Goal: Task Accomplishment & Management: Complete application form

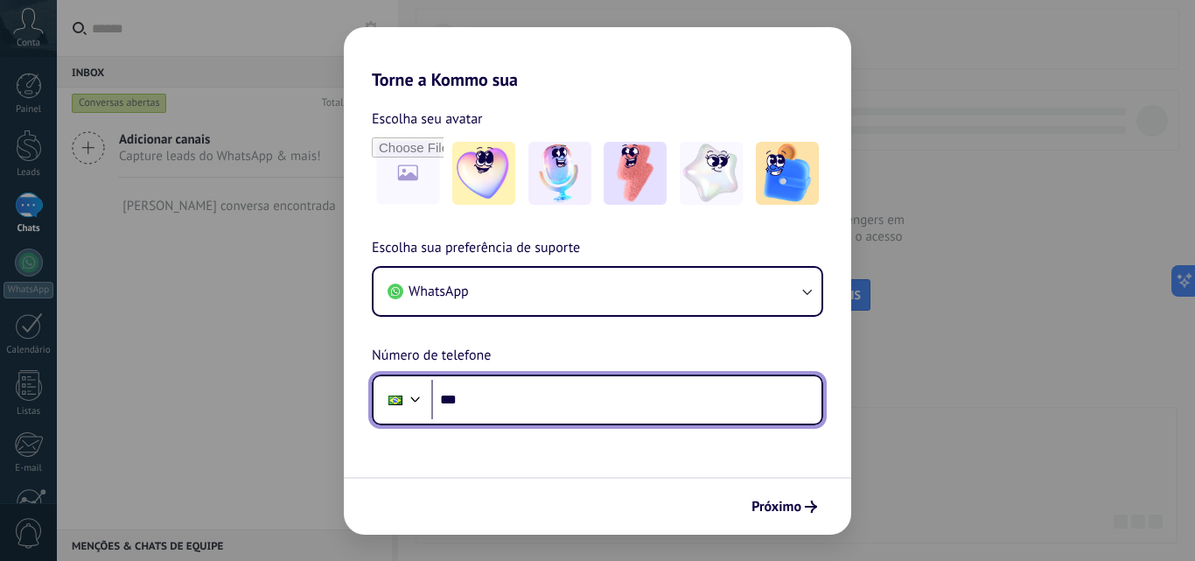
click at [491, 395] on input "***" at bounding box center [626, 400] width 390 height 40
paste input "**********"
drag, startPoint x: 497, startPoint y: 397, endPoint x: 478, endPoint y: 366, distance: 36.9
click at [436, 399] on input "**********" at bounding box center [626, 400] width 390 height 40
type input "**********"
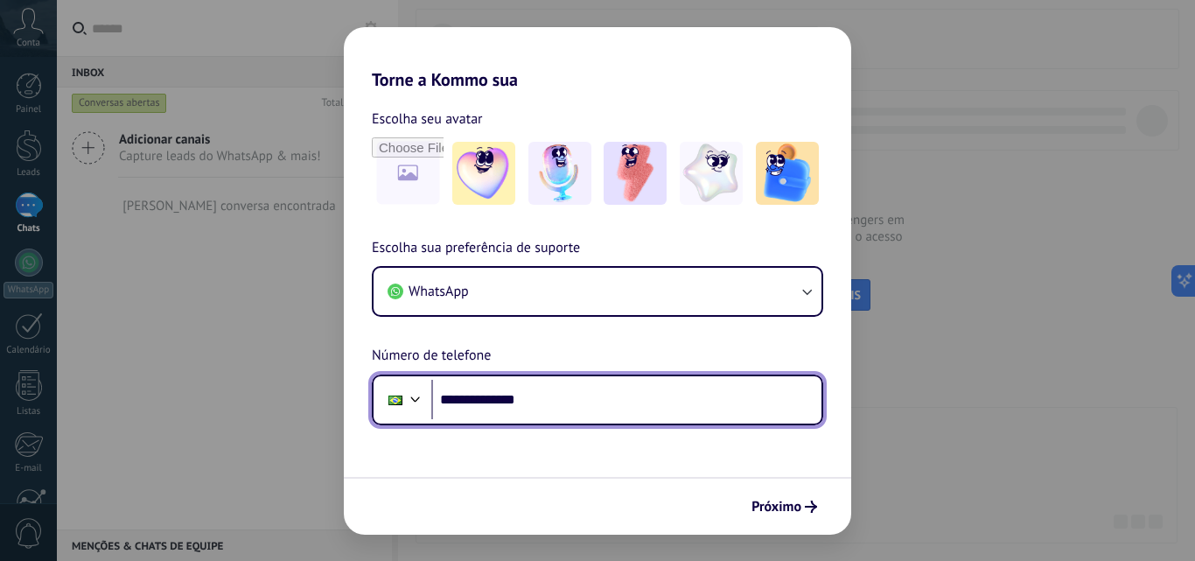
click at [535, 406] on input "**********" at bounding box center [626, 400] width 390 height 40
drag, startPoint x: 501, startPoint y: 406, endPoint x: 411, endPoint y: 404, distance: 90.2
click at [411, 404] on div "**********" at bounding box center [598, 400] width 452 height 51
paste input "**********"
type input "**********"
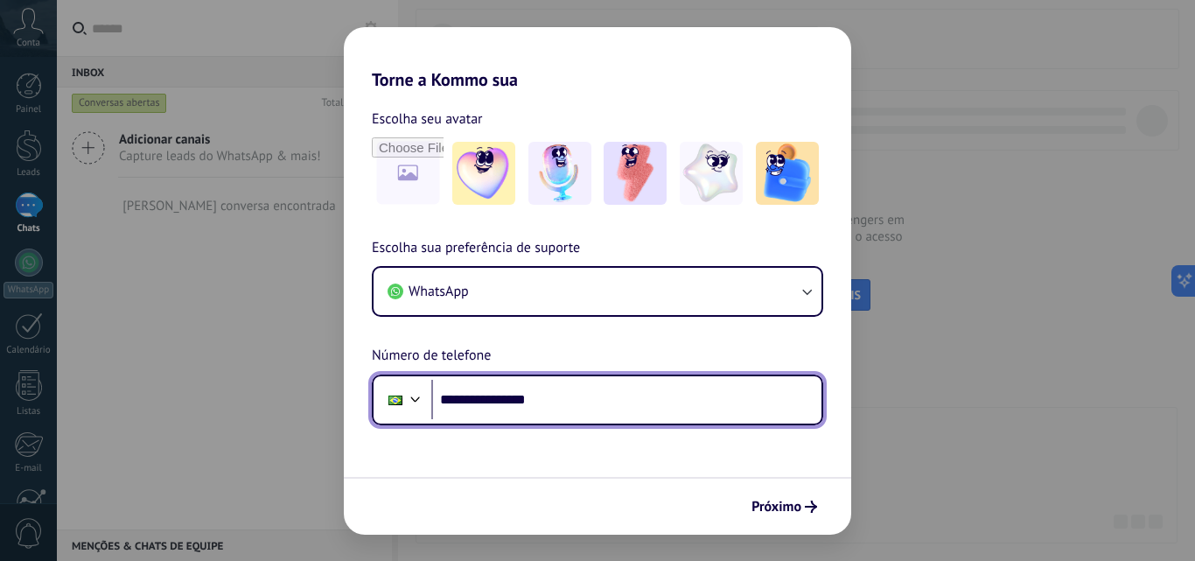
drag, startPoint x: 587, startPoint y: 402, endPoint x: 412, endPoint y: 396, distance: 175.1
click at [412, 396] on div "**********" at bounding box center [598, 400] width 452 height 51
paste input "**********"
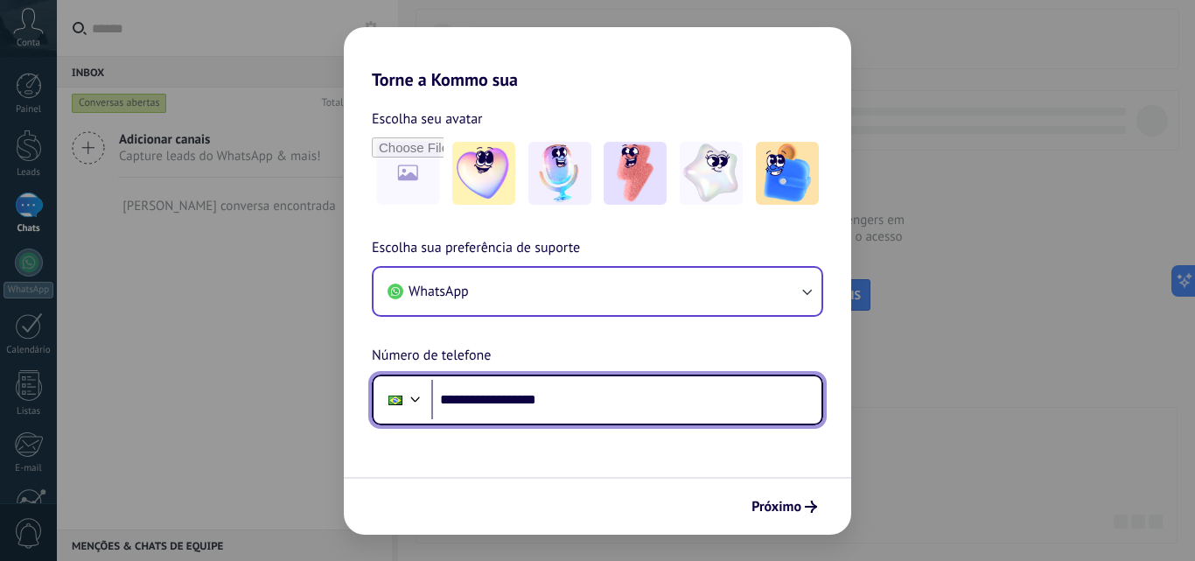
type input "**********"
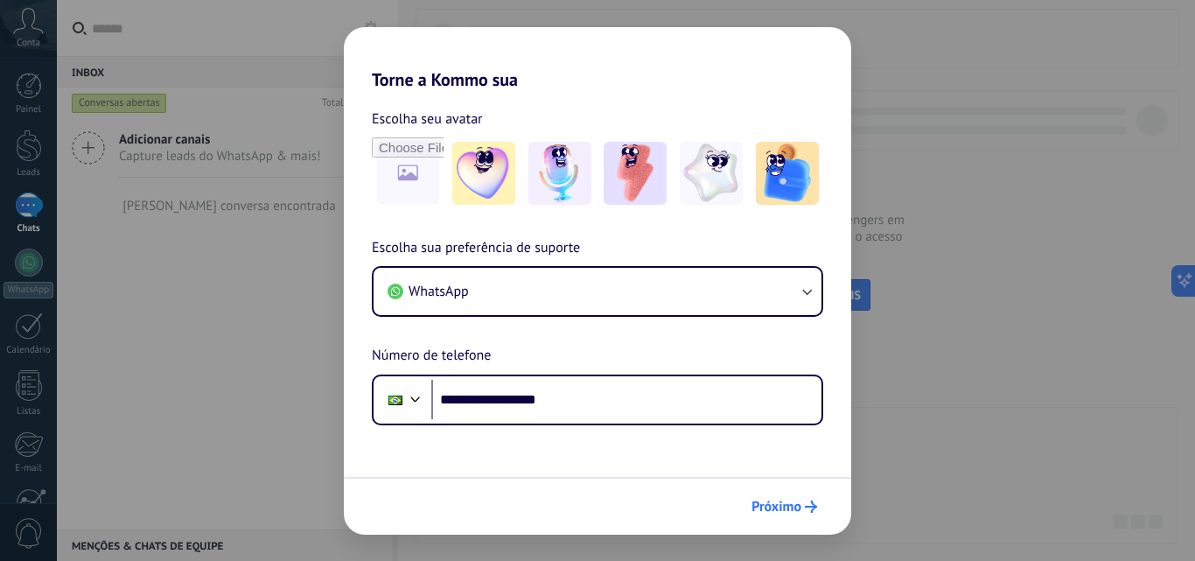
click at [784, 501] on span "Próximo" at bounding box center [777, 507] width 50 height 12
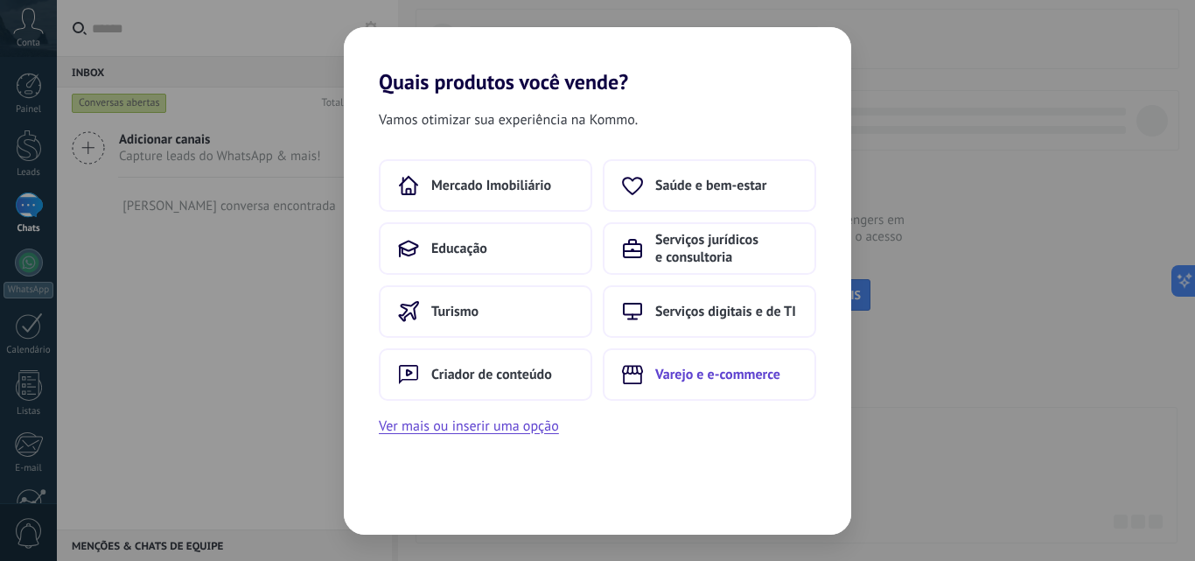
click at [708, 373] on span "Varejo e e-commerce" at bounding box center [717, 375] width 125 height 18
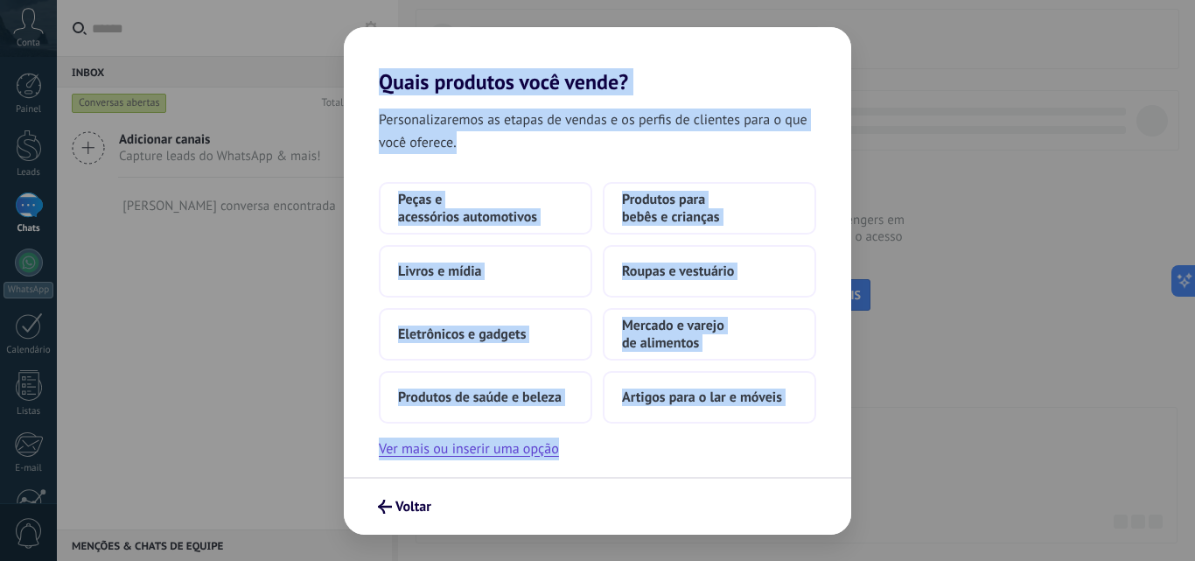
click at [677, 452] on div "Peças e acessórios automotivos Produtos para bebês e crianças Livros e mídia Ro…" at bounding box center [598, 321] width 508 height 278
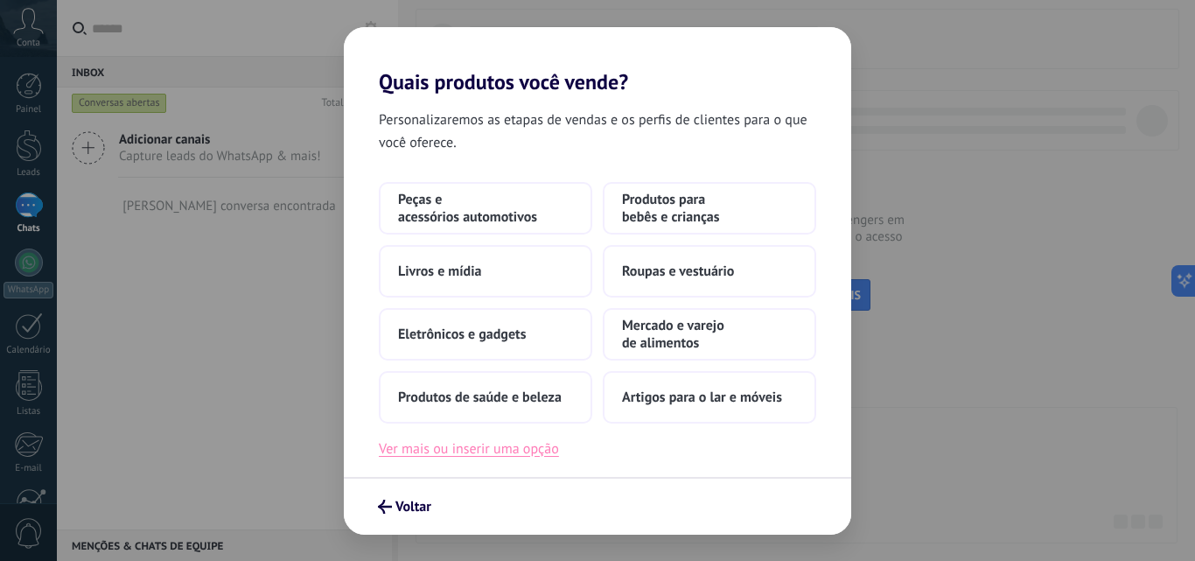
click at [506, 444] on button "Ver mais ou inserir uma opção" at bounding box center [469, 449] width 180 height 23
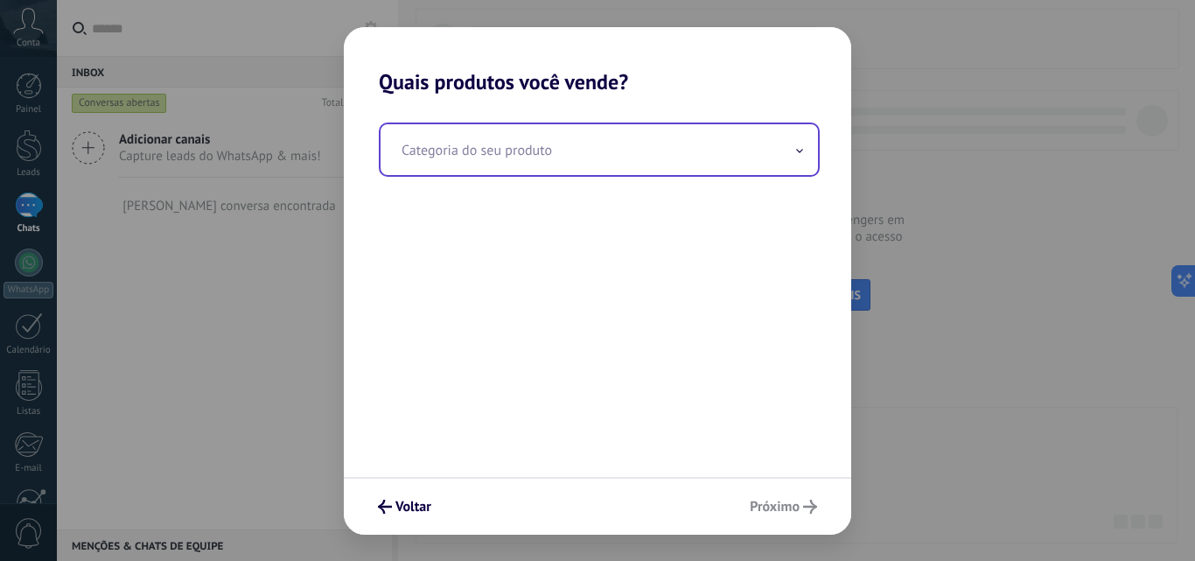
click at [593, 158] on input "text" at bounding box center [600, 149] width 438 height 51
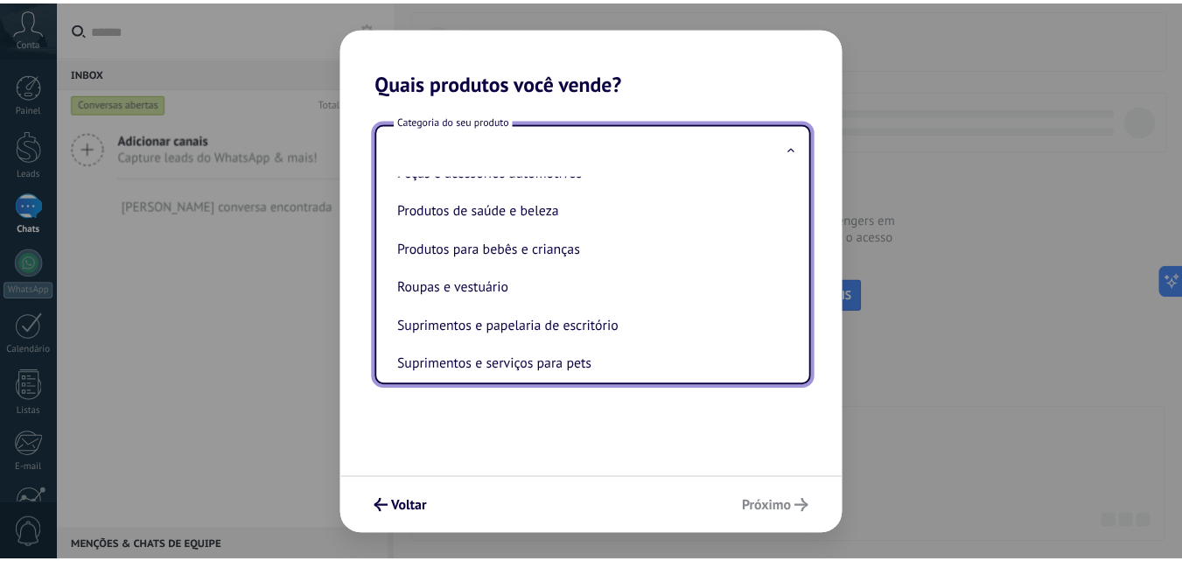
scroll to position [387, 0]
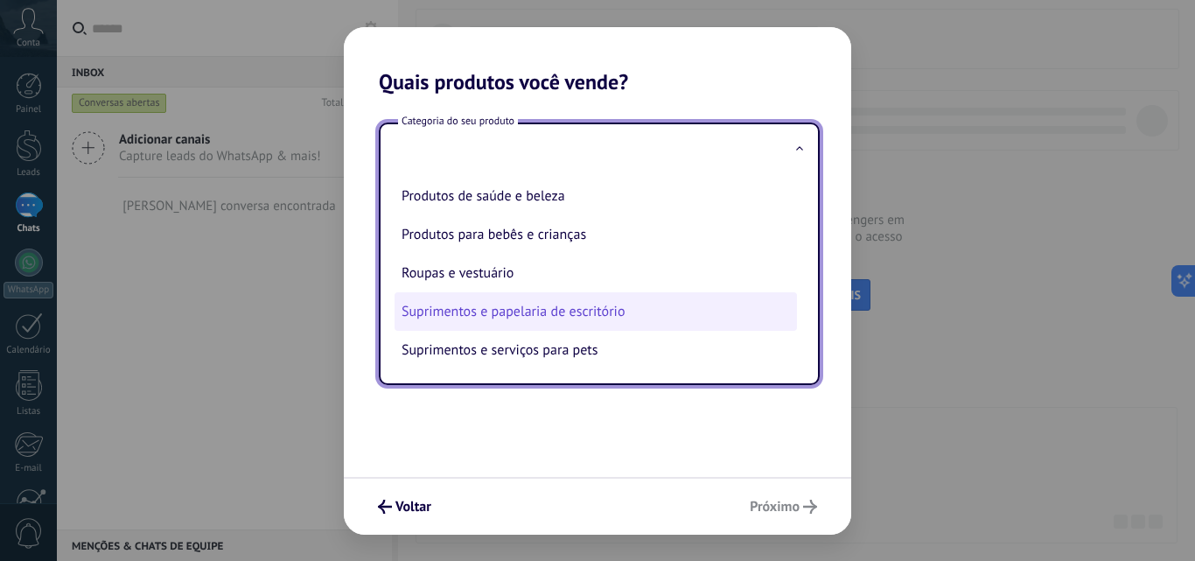
click at [481, 312] on li "Suprimentos e papelaria de escritório" at bounding box center [596, 311] width 403 height 39
type input "**********"
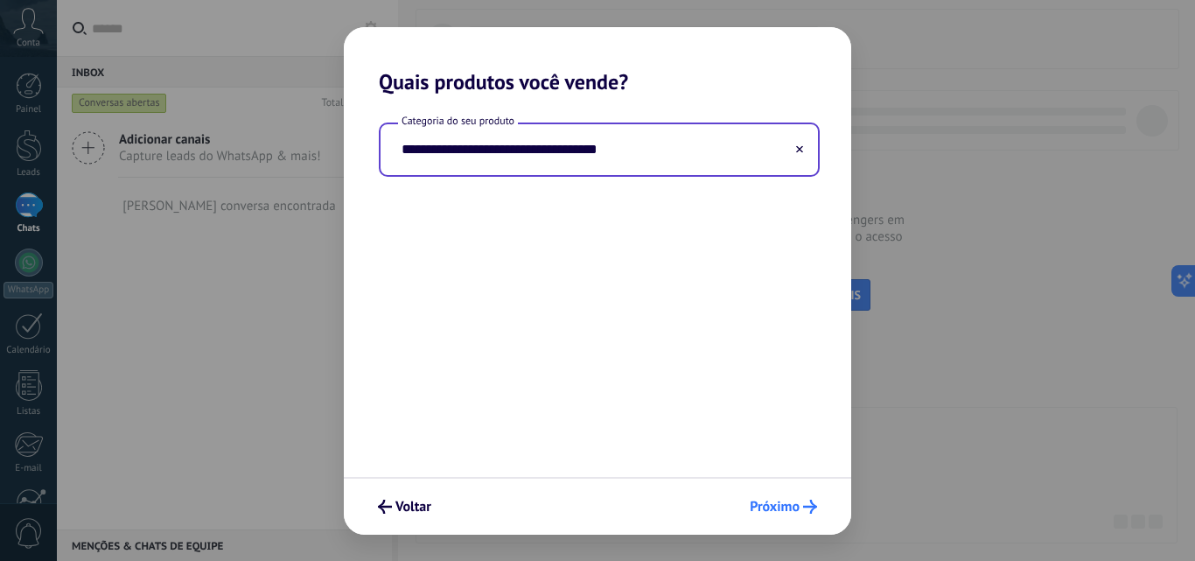
click at [794, 502] on span "Próximo" at bounding box center [775, 507] width 50 height 12
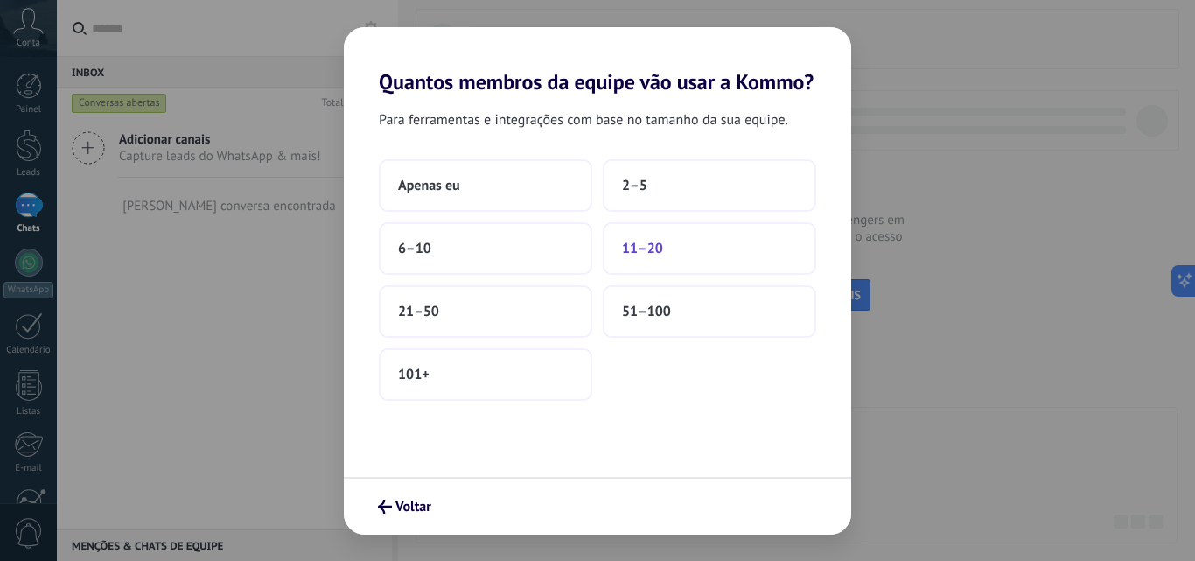
click at [666, 244] on button "11–20" at bounding box center [710, 248] width 214 height 53
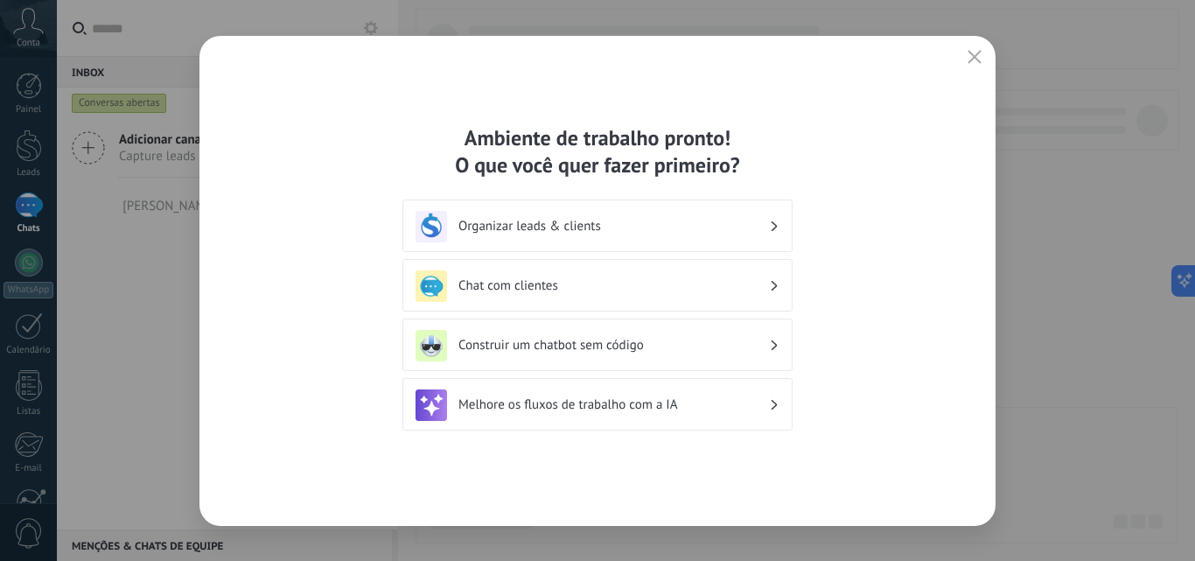
click at [653, 232] on h3 "Organizar leads & clients" at bounding box center [614, 226] width 311 height 17
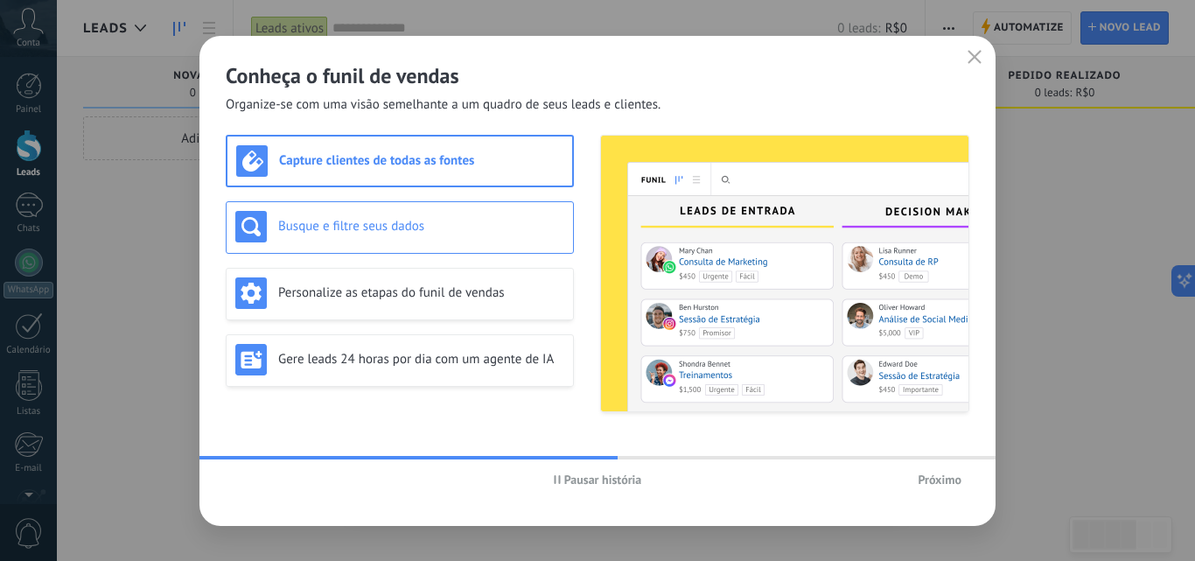
click at [460, 225] on h3 "Busque e filtre seus dados" at bounding box center [421, 226] width 286 height 17
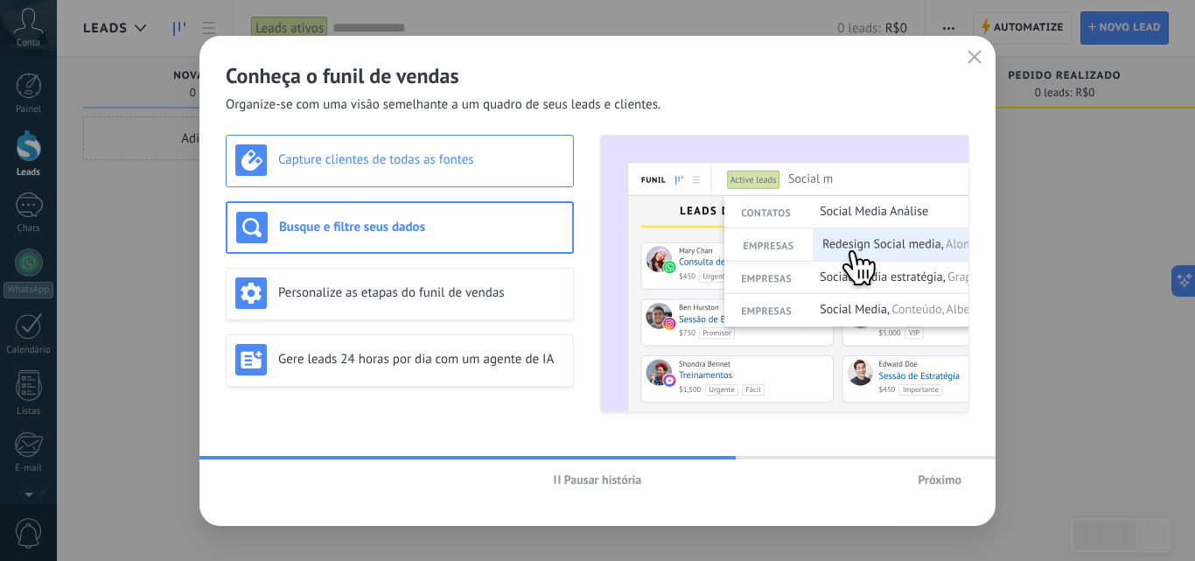
click at [472, 167] on h3 "Capture clientes de todas as fontes" at bounding box center [421, 159] width 286 height 17
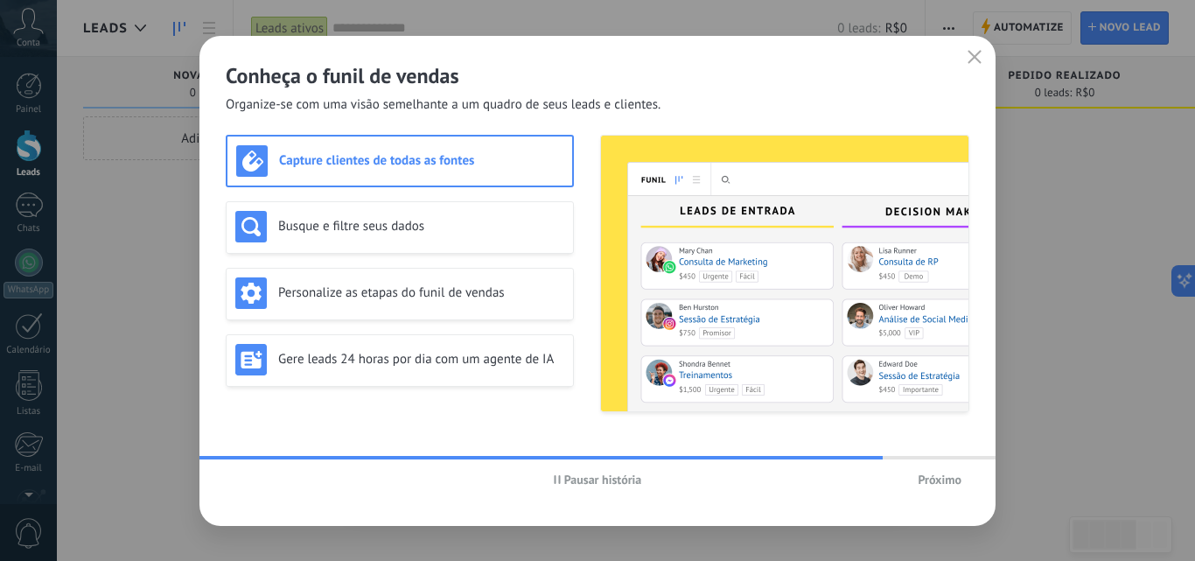
click at [949, 479] on span "Próximo" at bounding box center [940, 479] width 44 height 12
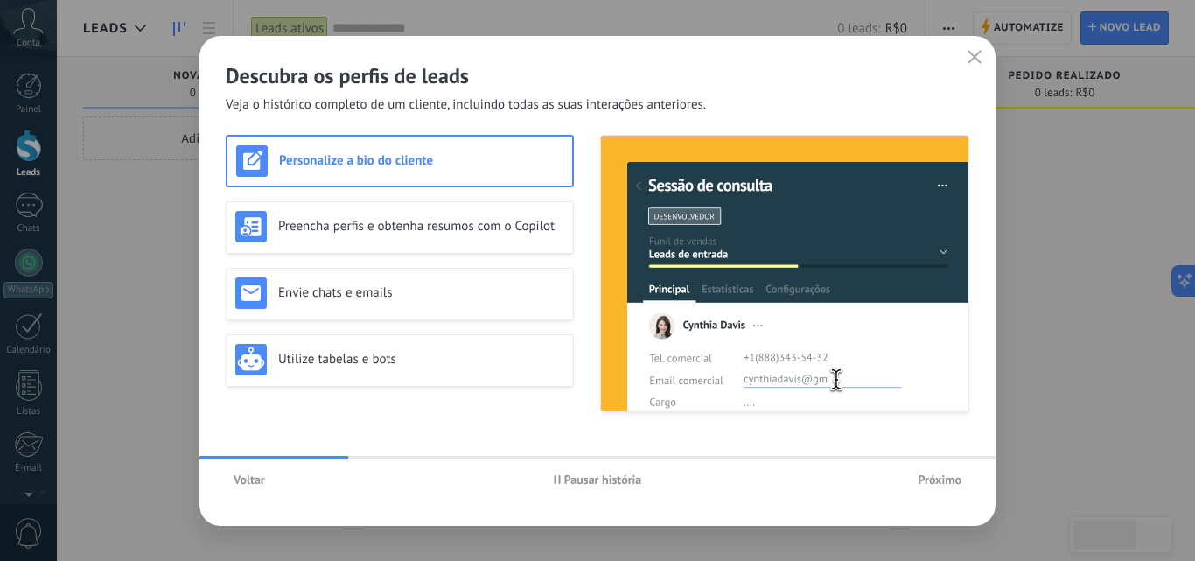
click at [949, 479] on span "Próximo" at bounding box center [940, 479] width 44 height 12
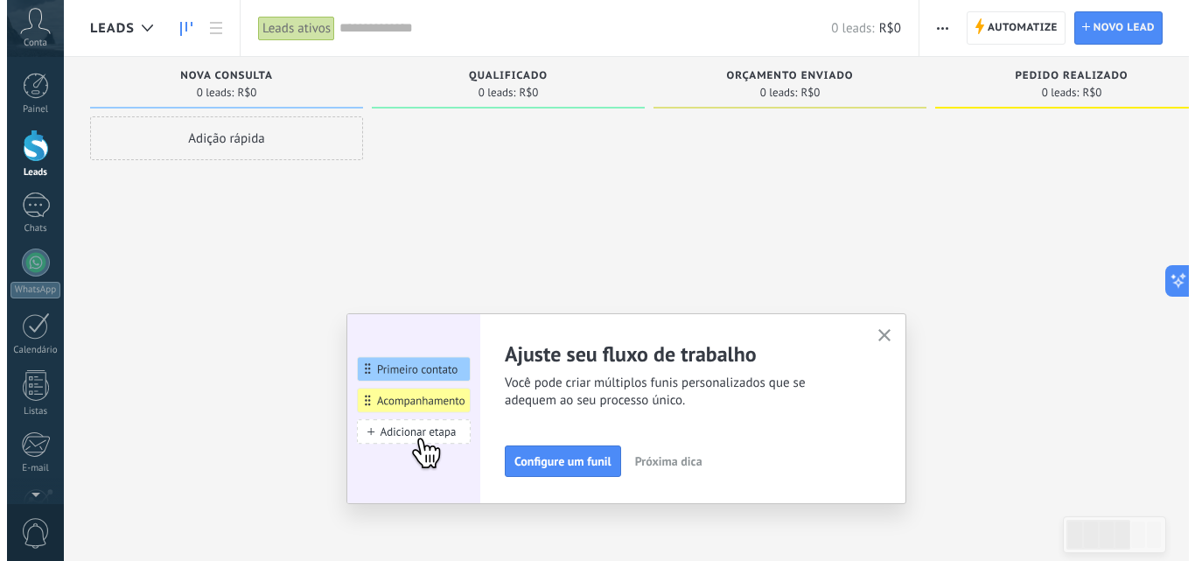
scroll to position [167, 0]
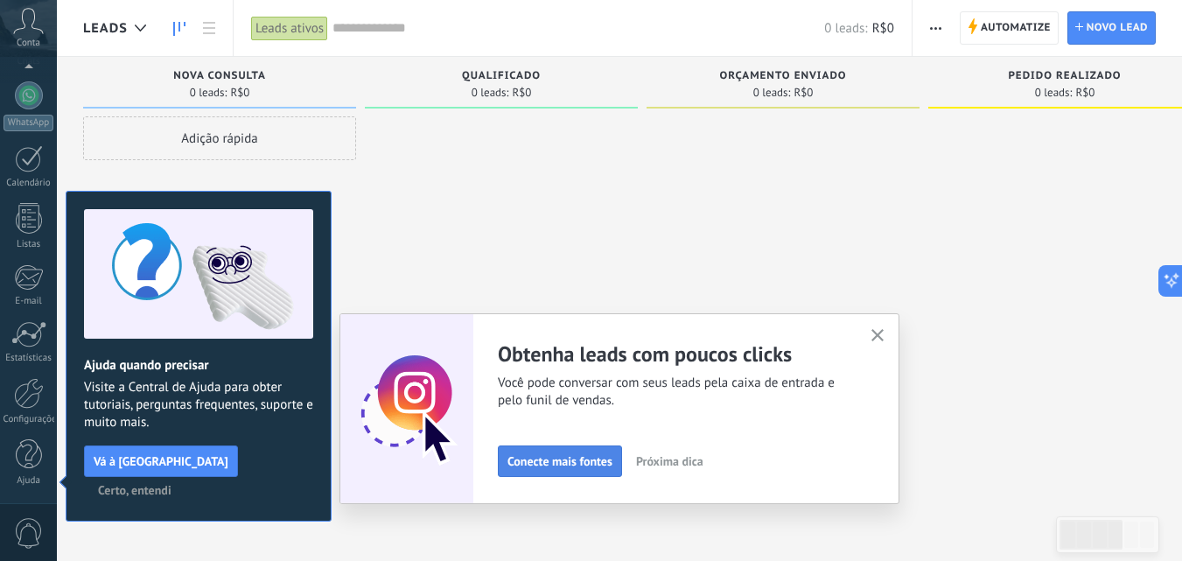
click at [556, 459] on span "Conecte mais fontes" at bounding box center [560, 461] width 105 height 12
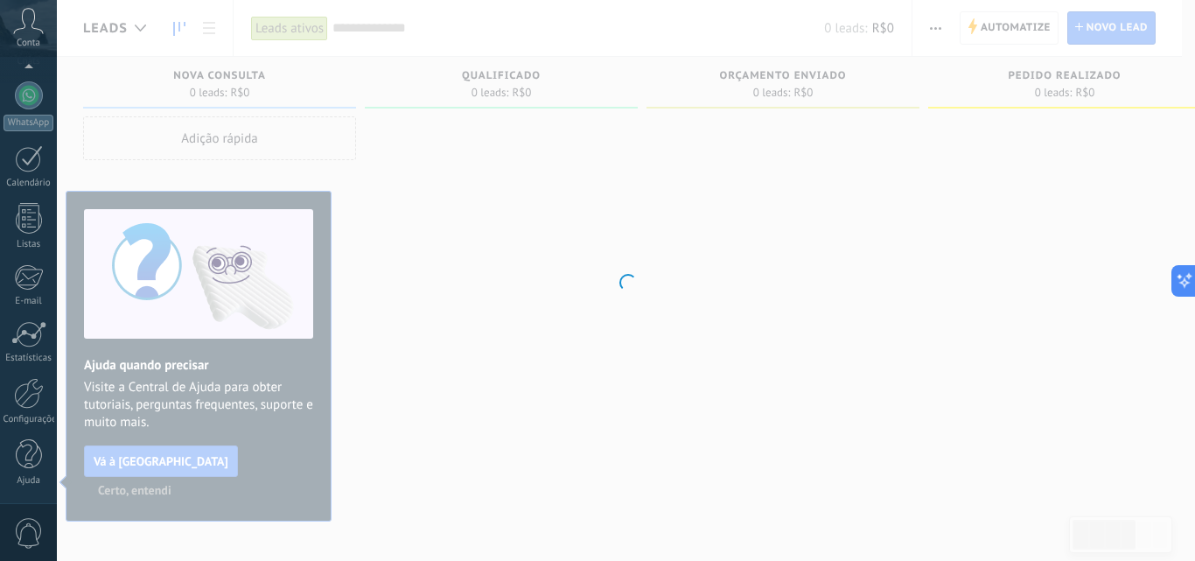
scroll to position [0, 0]
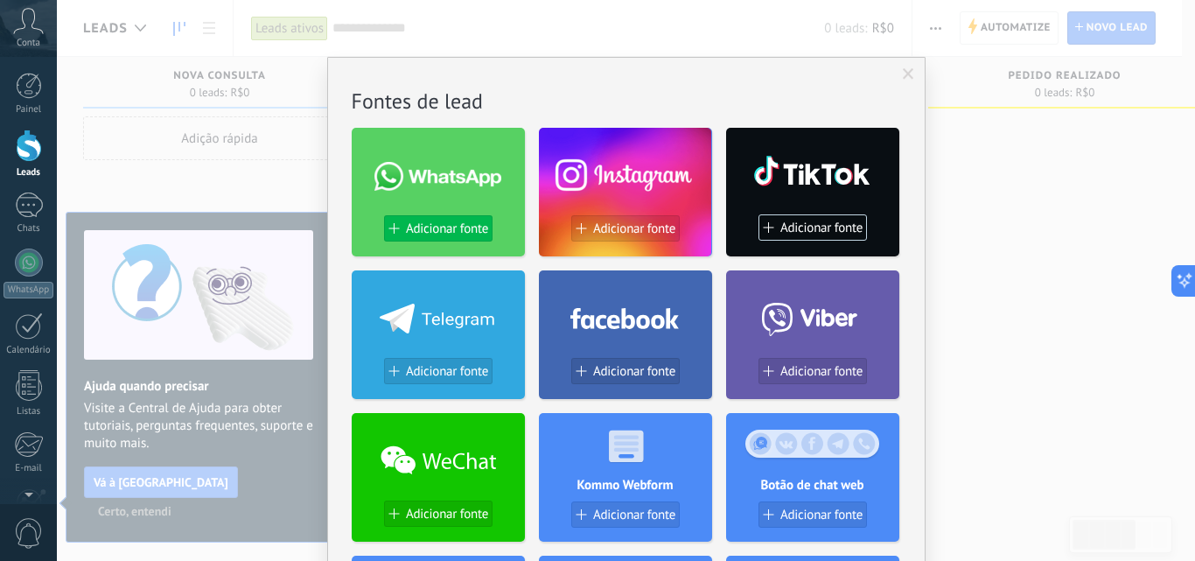
click at [436, 227] on span "Adicionar fonte" at bounding box center [447, 228] width 82 height 15
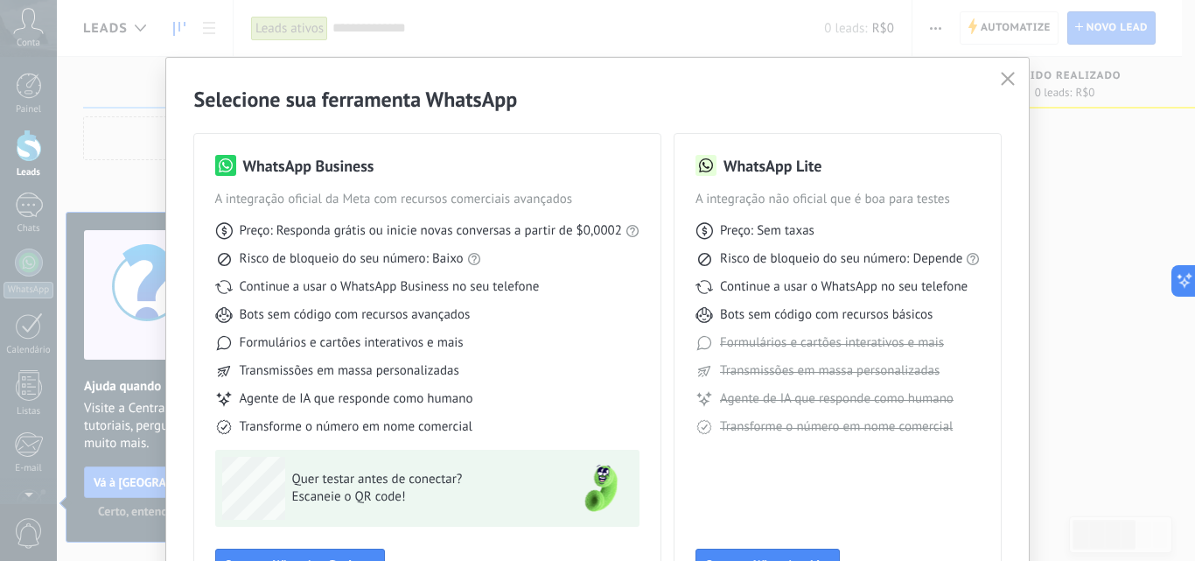
scroll to position [126, 0]
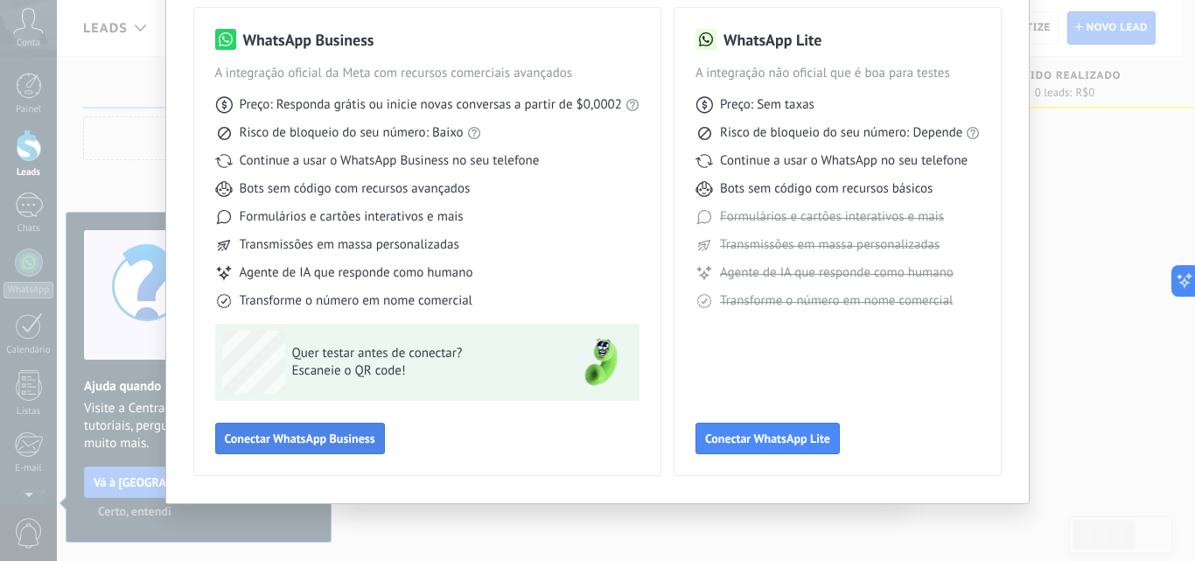
click at [338, 441] on span "Conectar WhatsApp Business" at bounding box center [300, 438] width 151 height 12
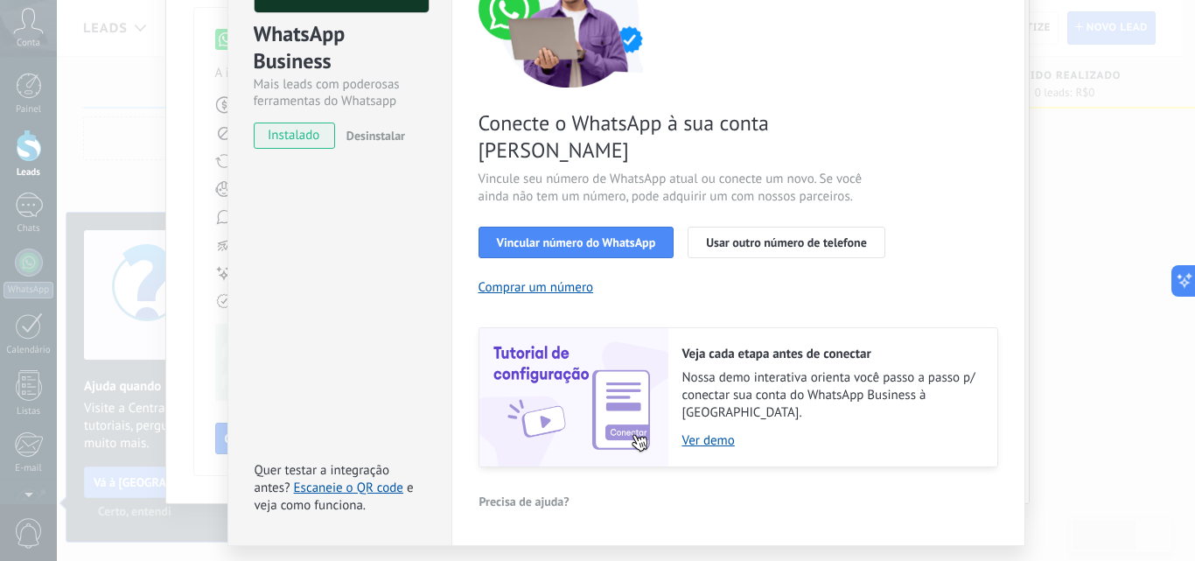
scroll to position [203, 0]
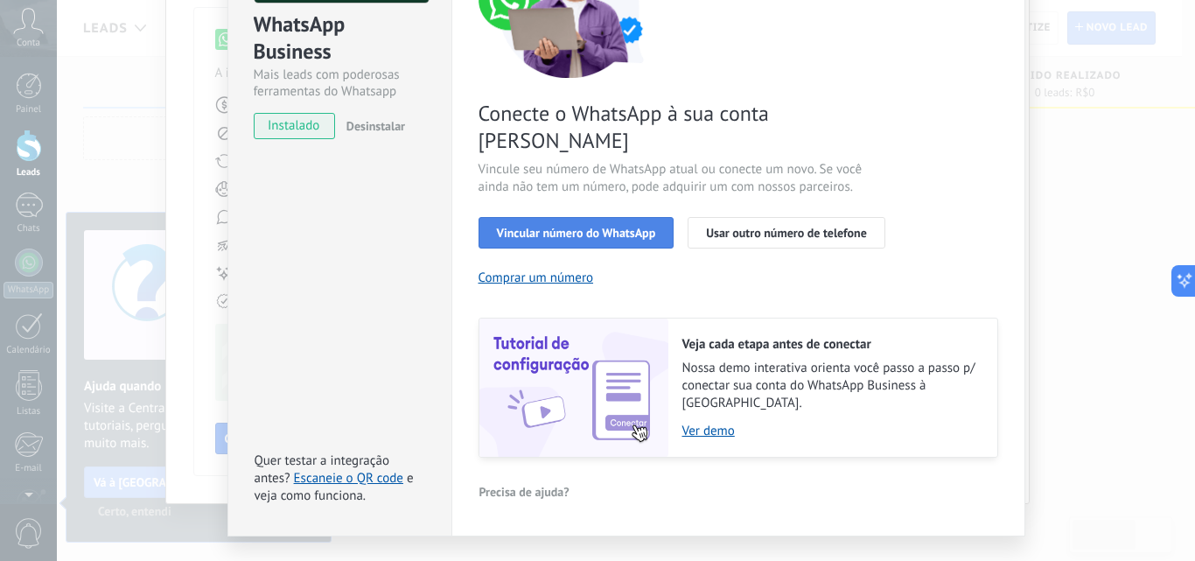
click at [559, 227] on span "Vincular número do WhatsApp" at bounding box center [576, 233] width 159 height 12
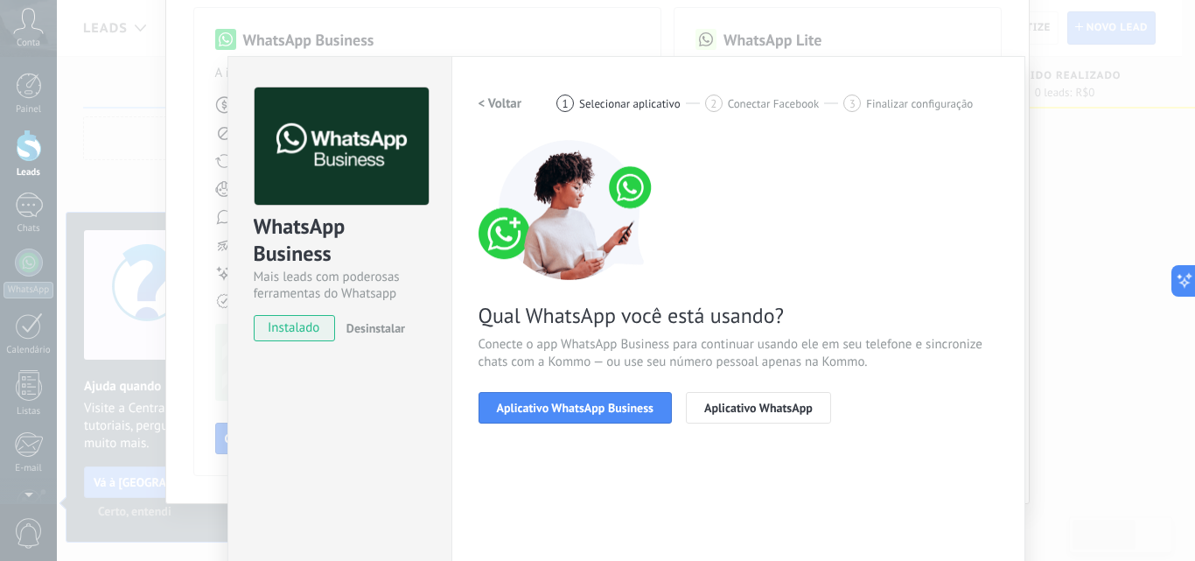
scroll to position [0, 0]
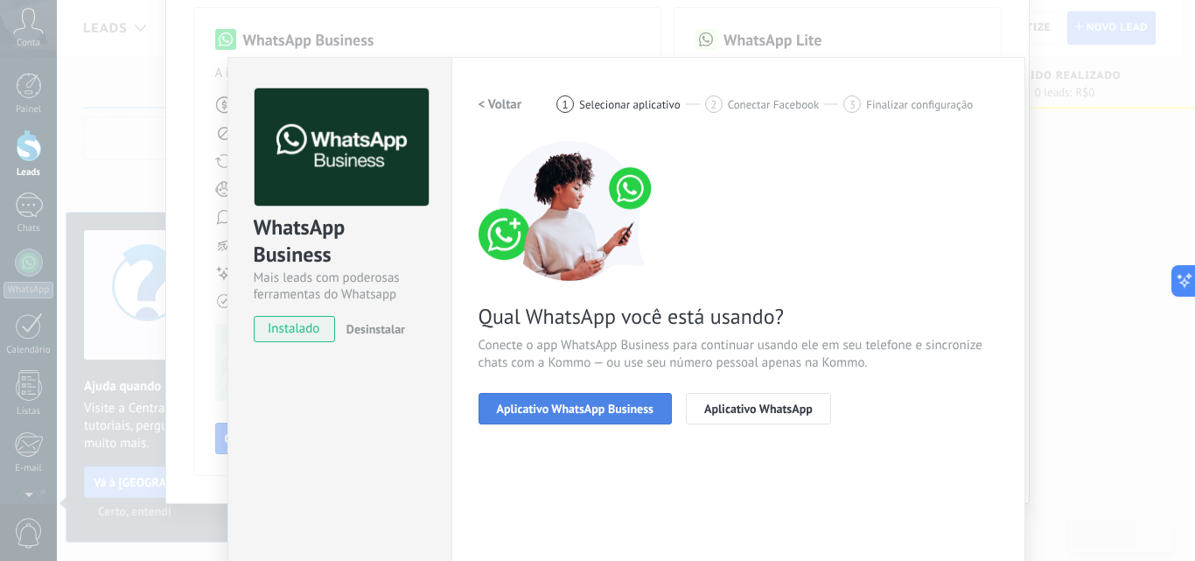
click at [553, 414] on span "Aplicativo WhatsApp Business" at bounding box center [575, 409] width 157 height 12
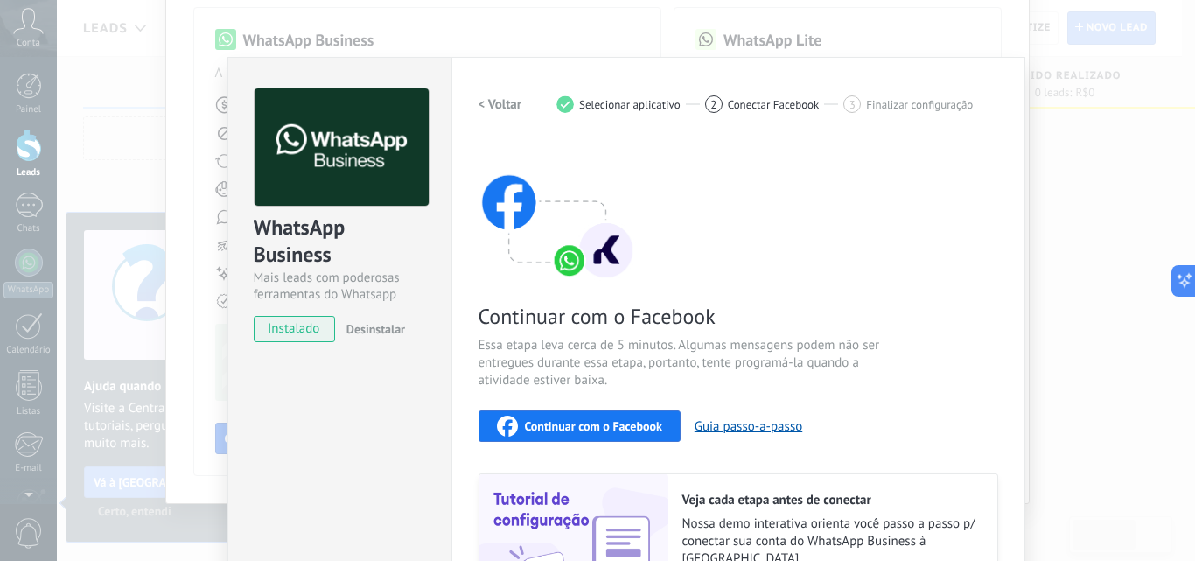
click at [497, 102] on h2 "< Voltar" at bounding box center [501, 104] width 44 height 17
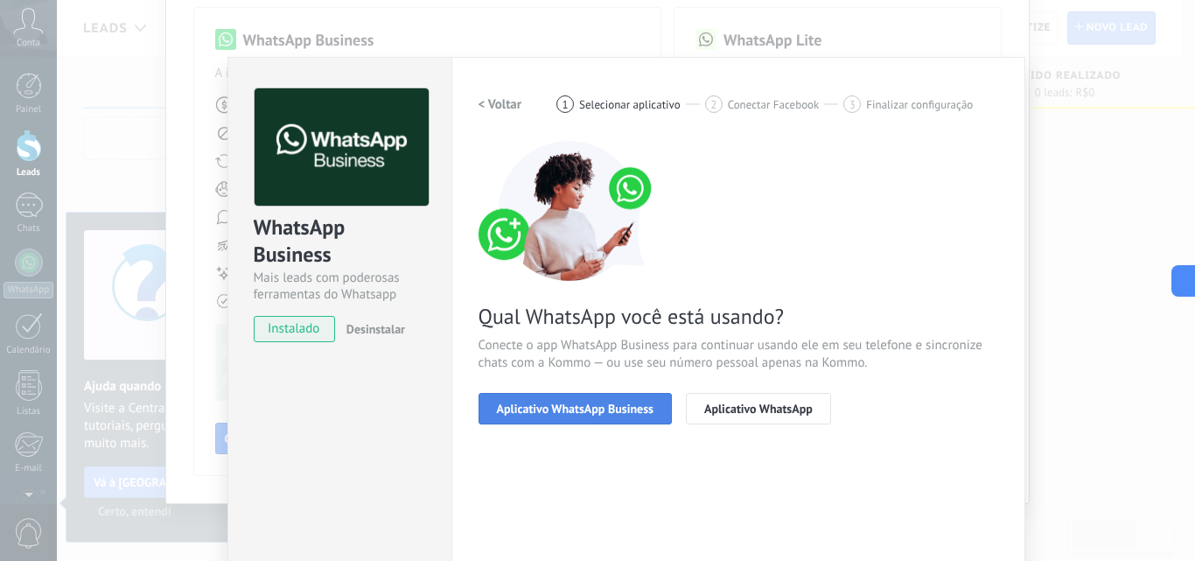
click at [566, 409] on span "Aplicativo WhatsApp Business" at bounding box center [575, 409] width 157 height 12
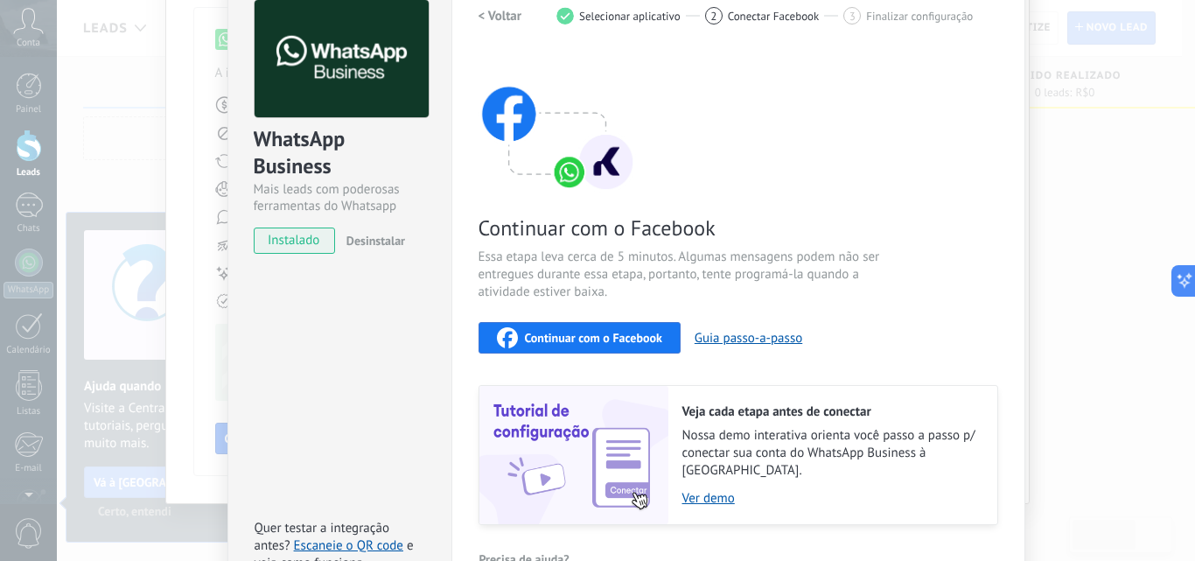
scroll to position [175, 0]
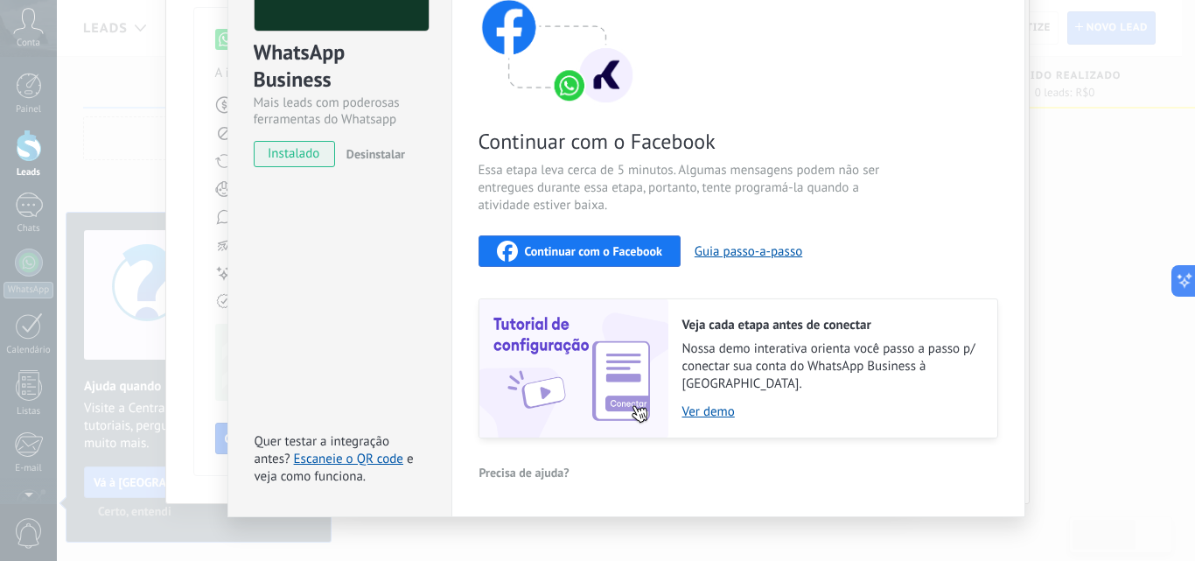
click at [571, 375] on img at bounding box center [574, 368] width 189 height 138
click at [715, 403] on link "Ver demo" at bounding box center [832, 411] width 298 height 17
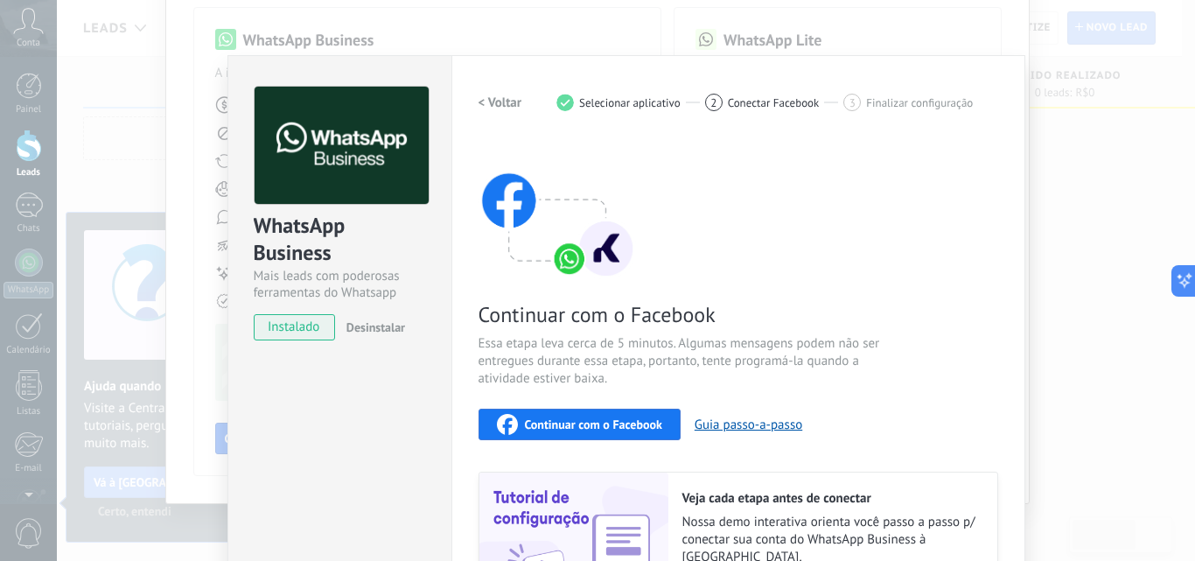
scroll to position [0, 0]
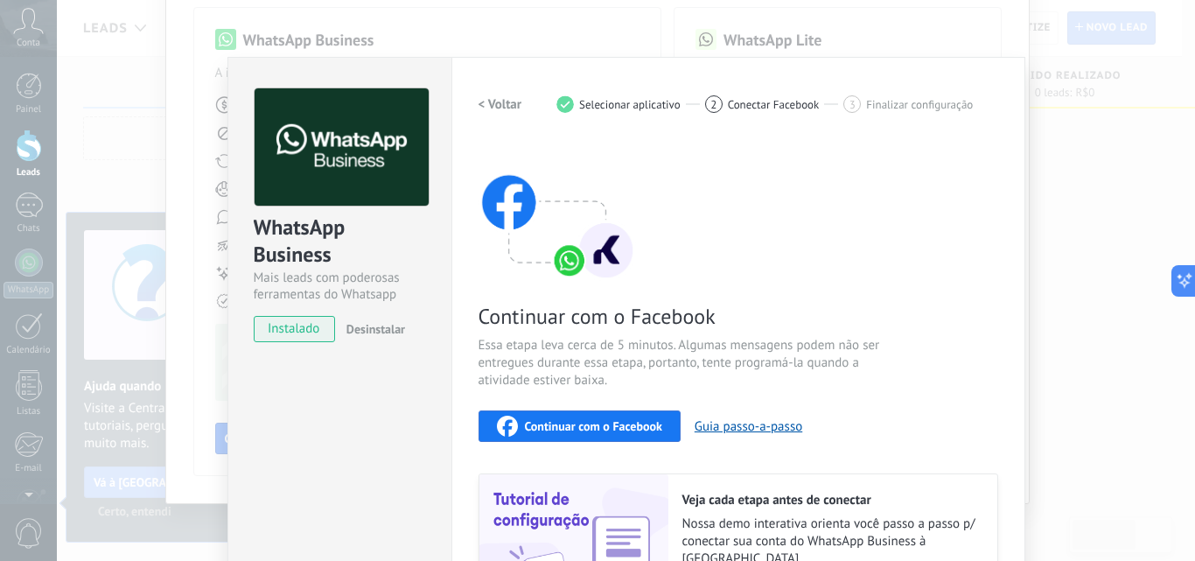
click at [1090, 226] on div "WhatsApp Business Mais leads com poderosas ferramentas do Whatsapp instalado De…" at bounding box center [626, 280] width 1139 height 561
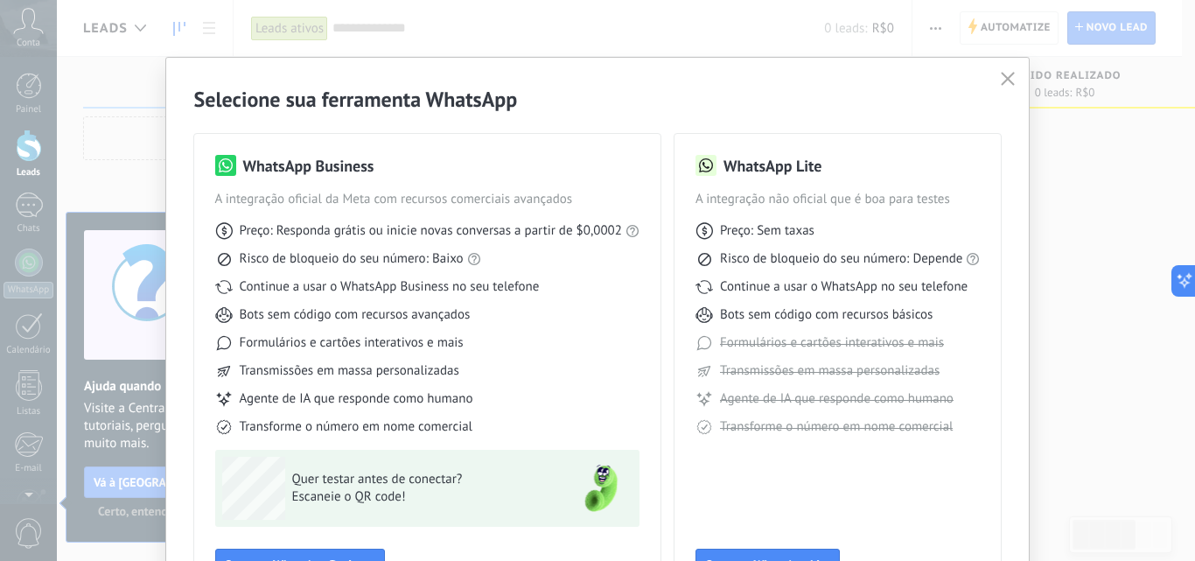
click at [1007, 80] on icon "button" at bounding box center [1008, 79] width 14 height 14
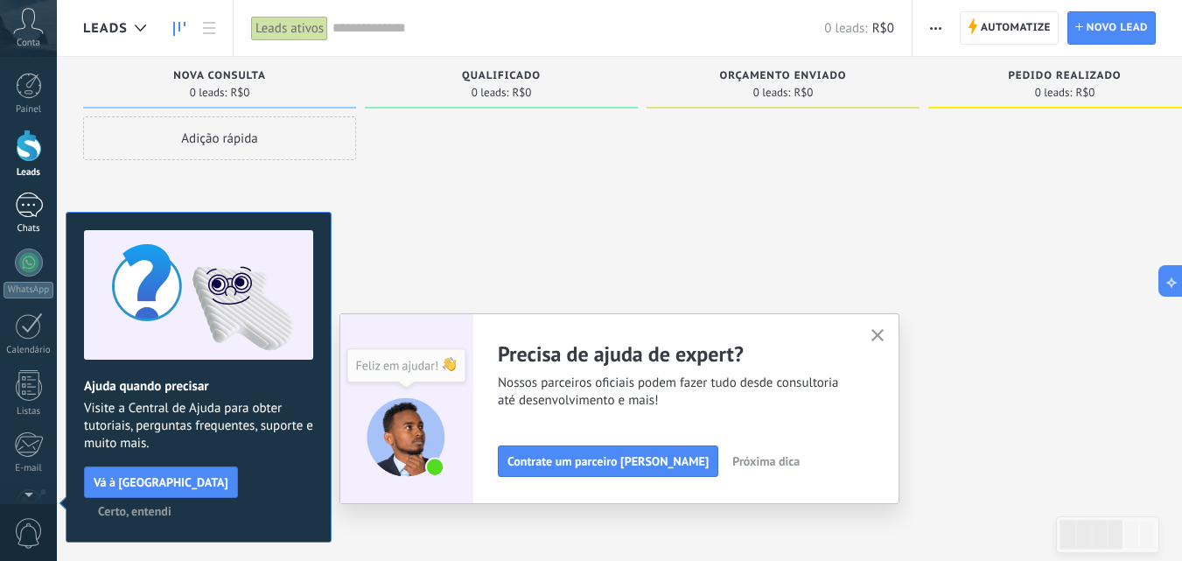
click at [39, 204] on div at bounding box center [29, 205] width 28 height 25
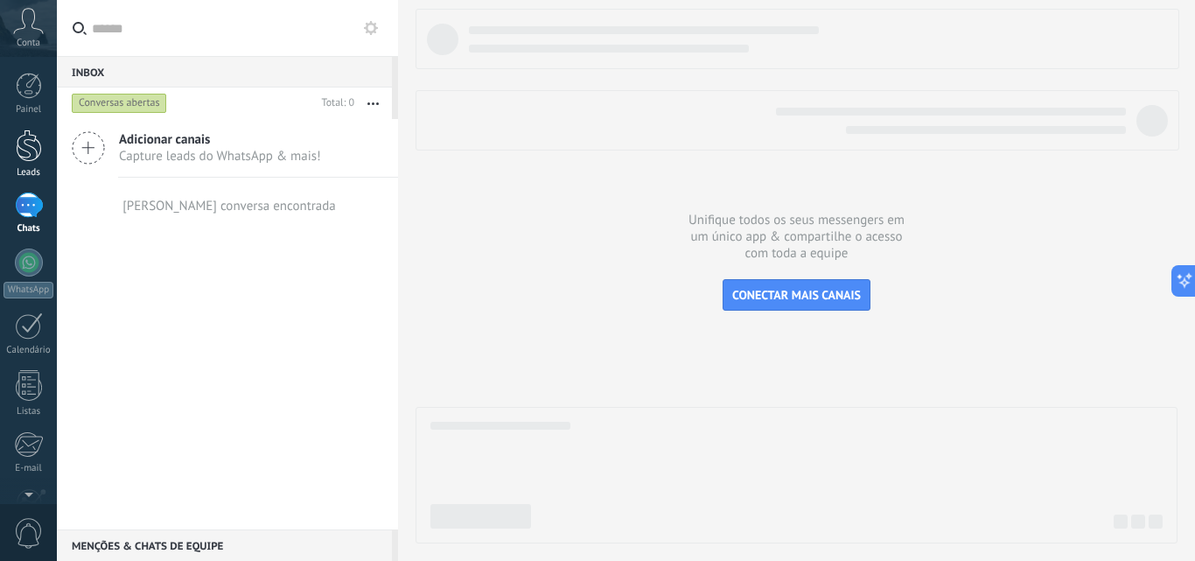
click at [31, 148] on div at bounding box center [29, 146] width 26 height 32
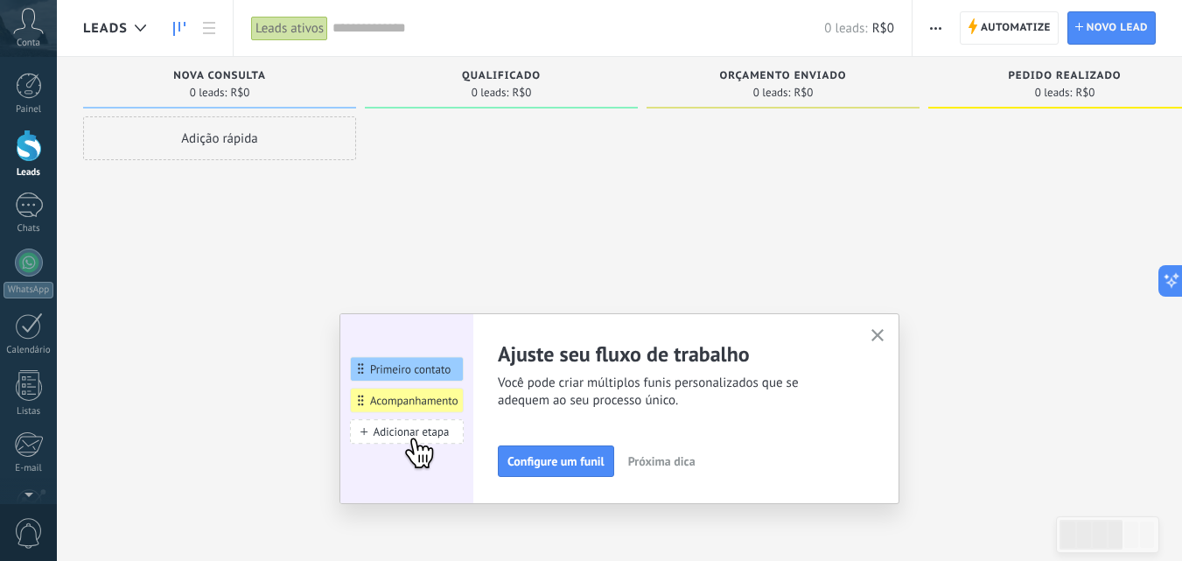
click at [884, 340] on icon "button" at bounding box center [878, 335] width 13 height 13
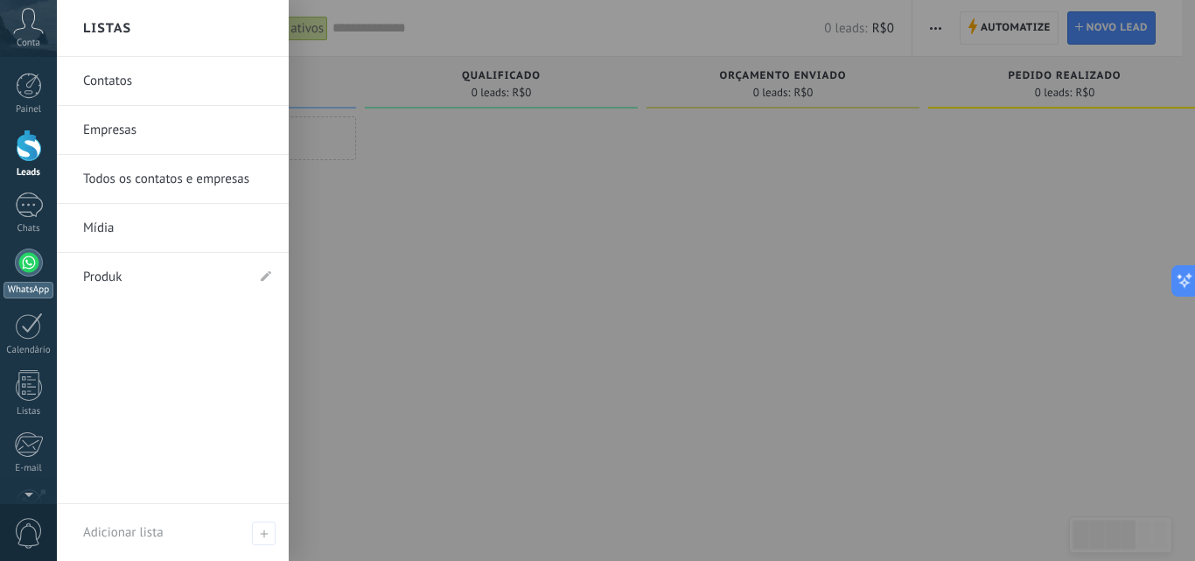
click at [26, 268] on div at bounding box center [29, 263] width 28 height 28
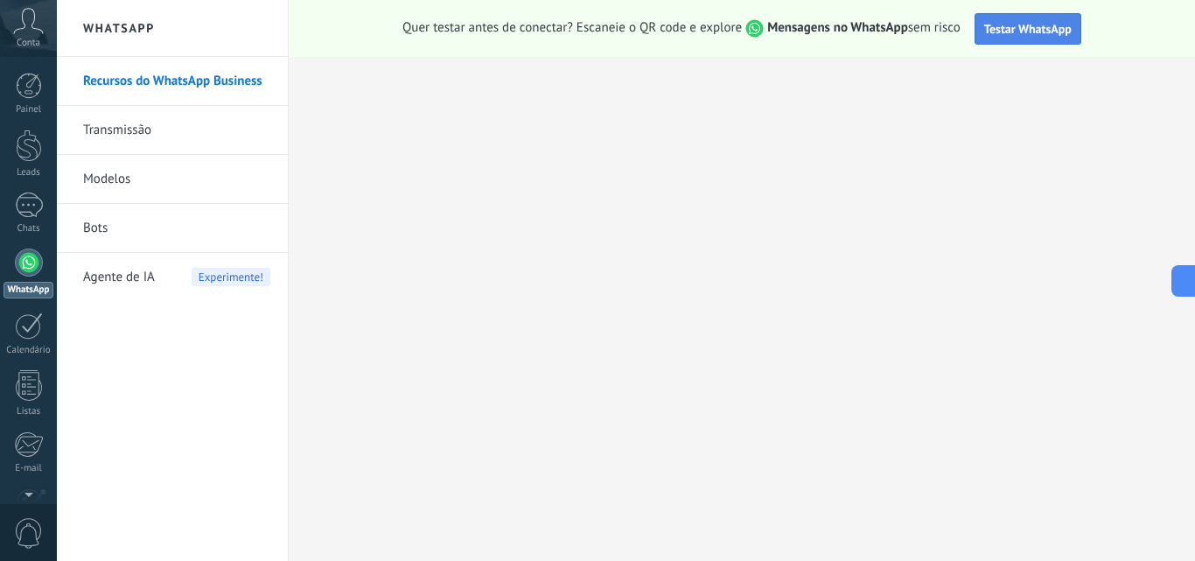
click at [1055, 35] on span "Testar WhatsApp" at bounding box center [1029, 29] width 88 height 16
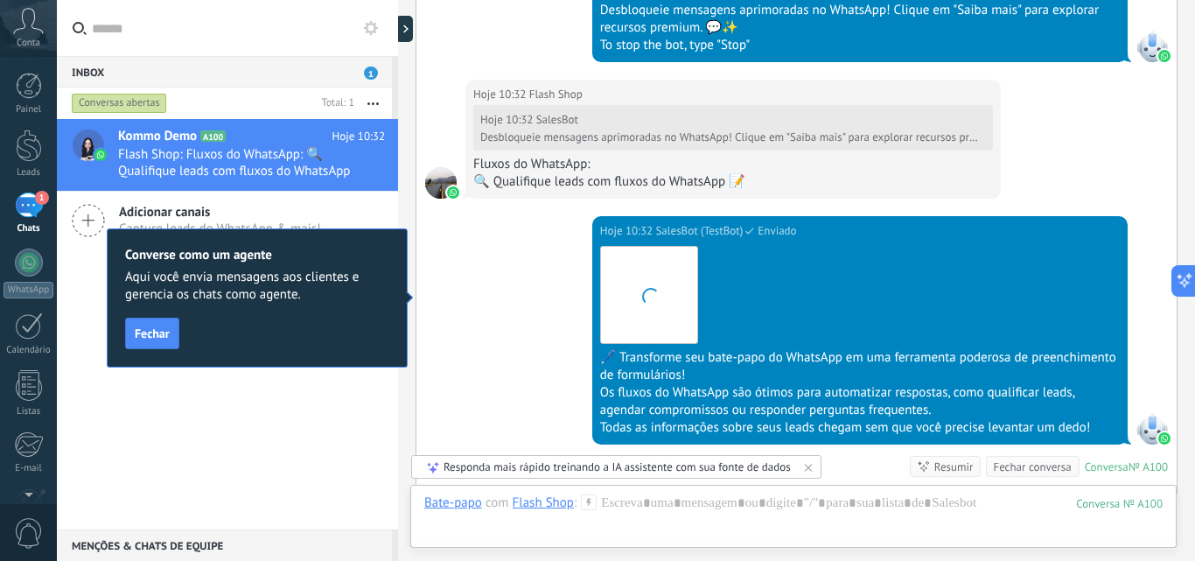
scroll to position [1185, 0]
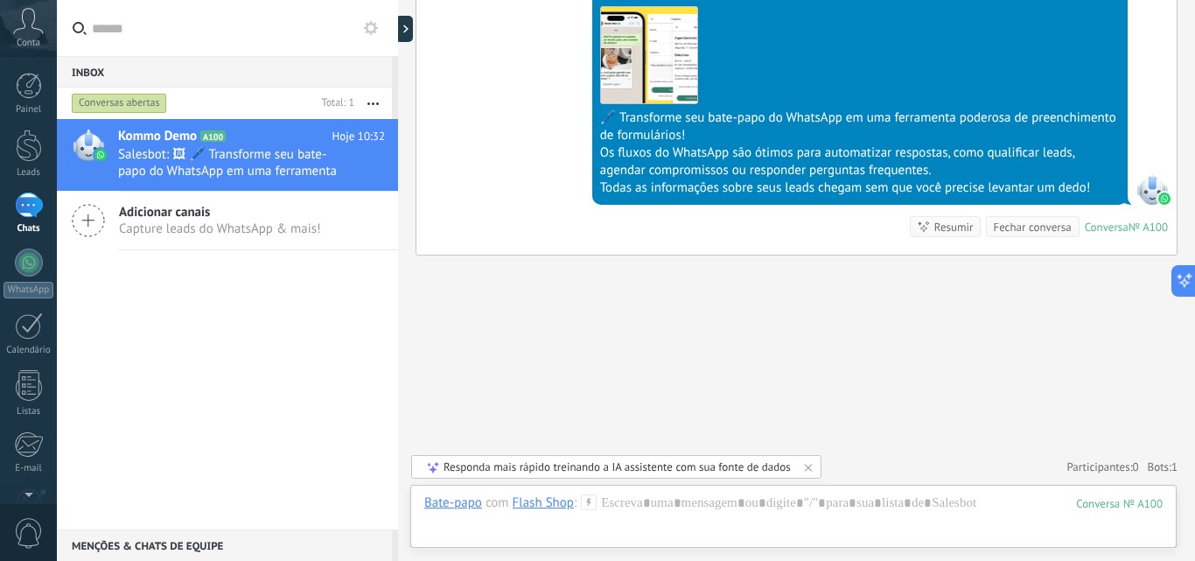
click at [1032, 235] on div "Fechar conversa" at bounding box center [1032, 227] width 78 height 17
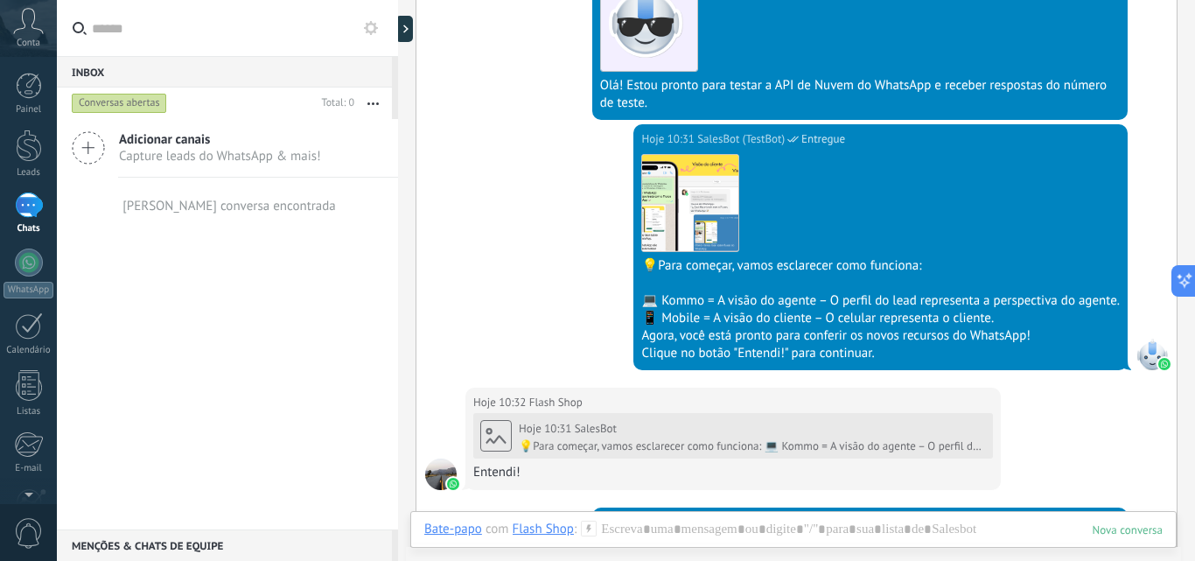
scroll to position [613, 0]
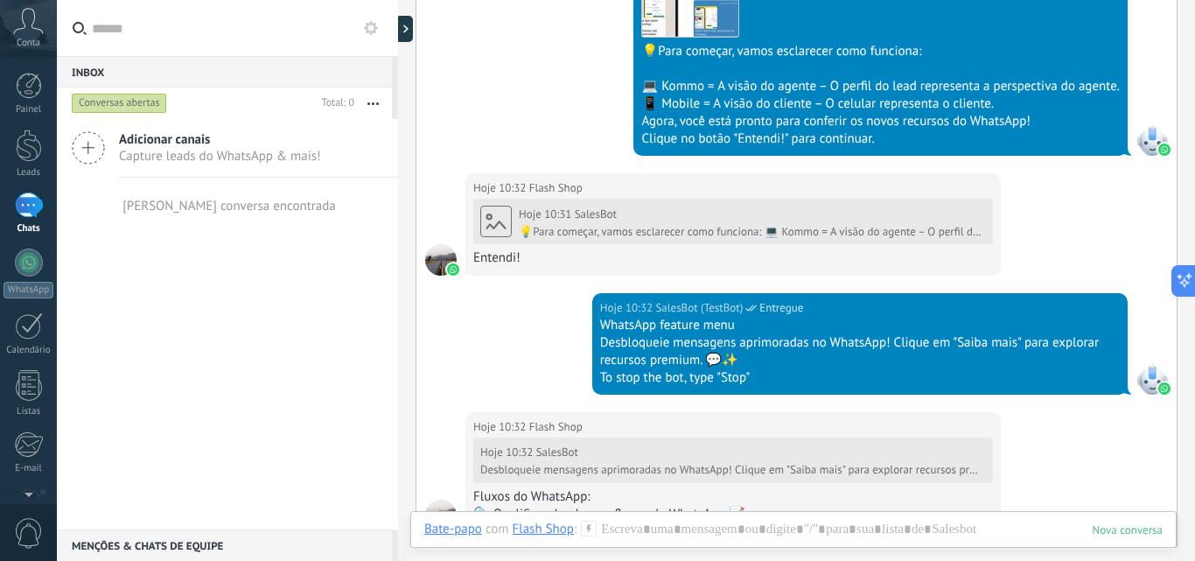
click at [216, 276] on div "Adicionar canais Capture leads do WhatsApp & mais! Nenhuma conversa encontrada" at bounding box center [227, 324] width 341 height 410
click at [110, 152] on div "Adicionar canais Capture leads do WhatsApp & mais!" at bounding box center [227, 148] width 341 height 59
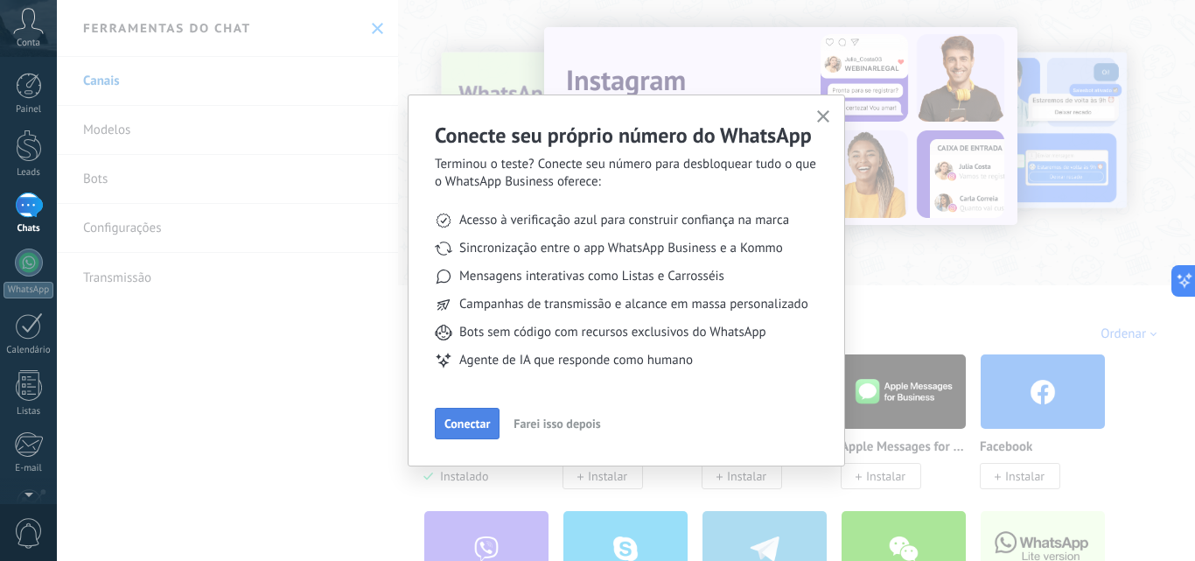
click at [472, 424] on span "Conectar" at bounding box center [468, 423] width 46 height 12
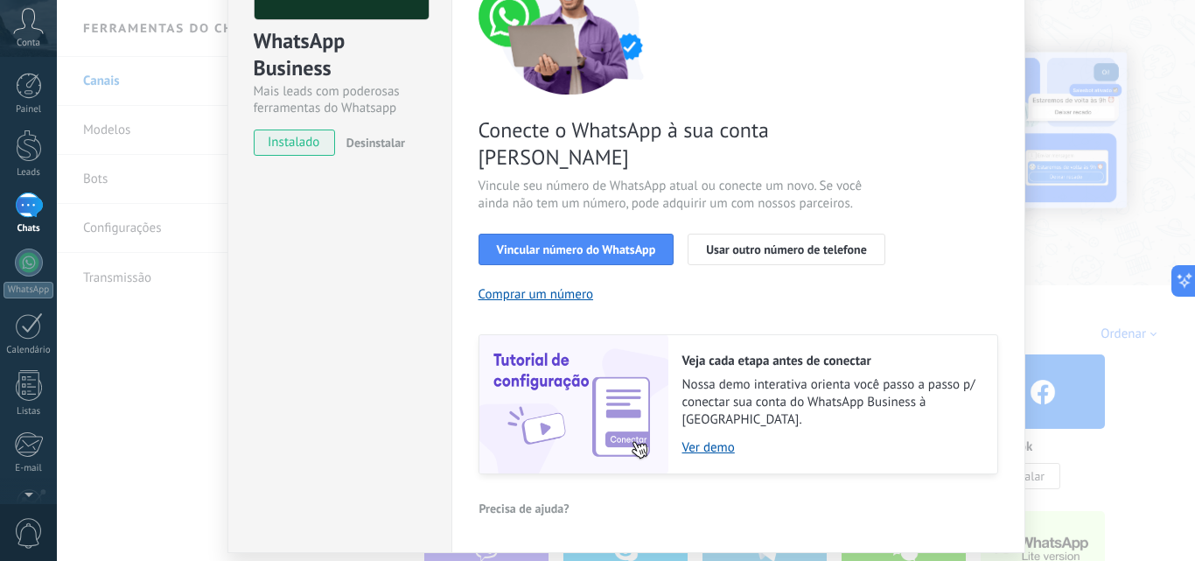
scroll to position [203, 0]
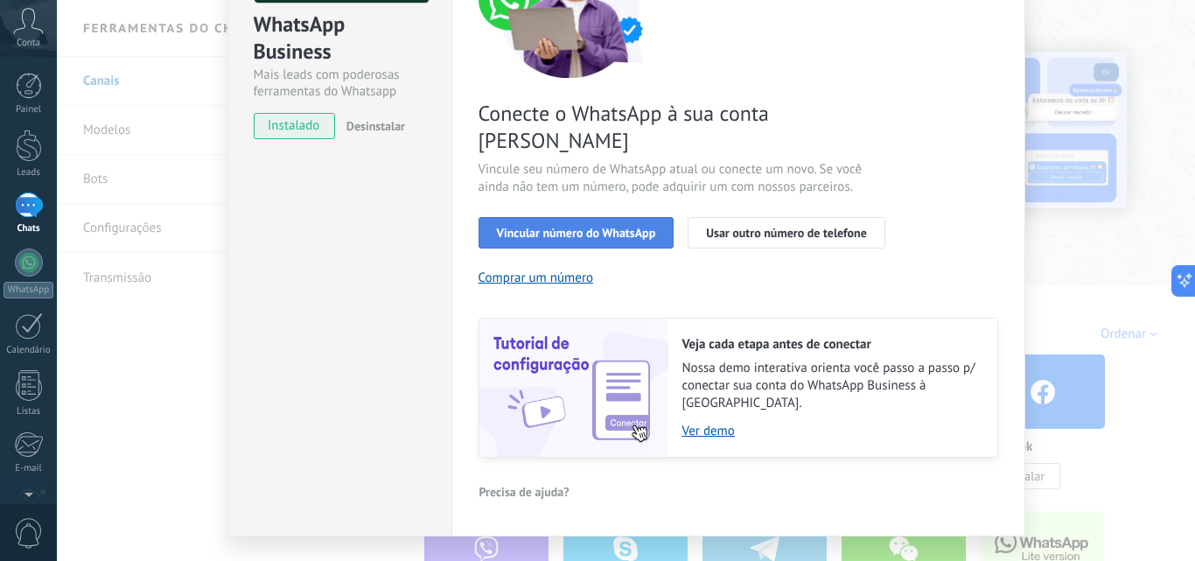
click at [557, 227] on span "Vincular número do WhatsApp" at bounding box center [576, 233] width 159 height 12
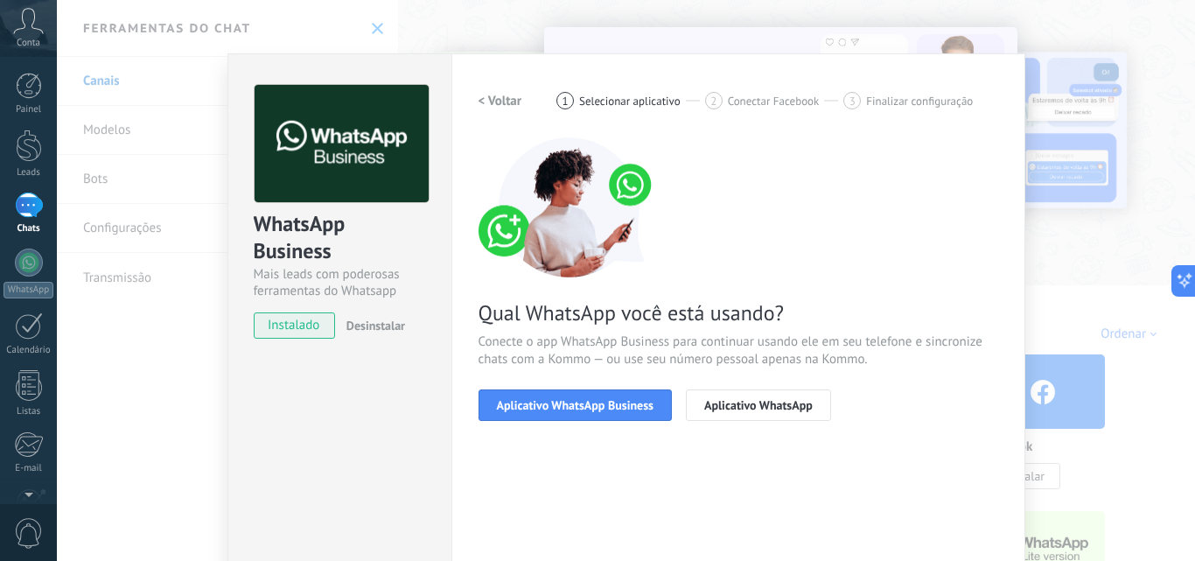
scroll to position [0, 0]
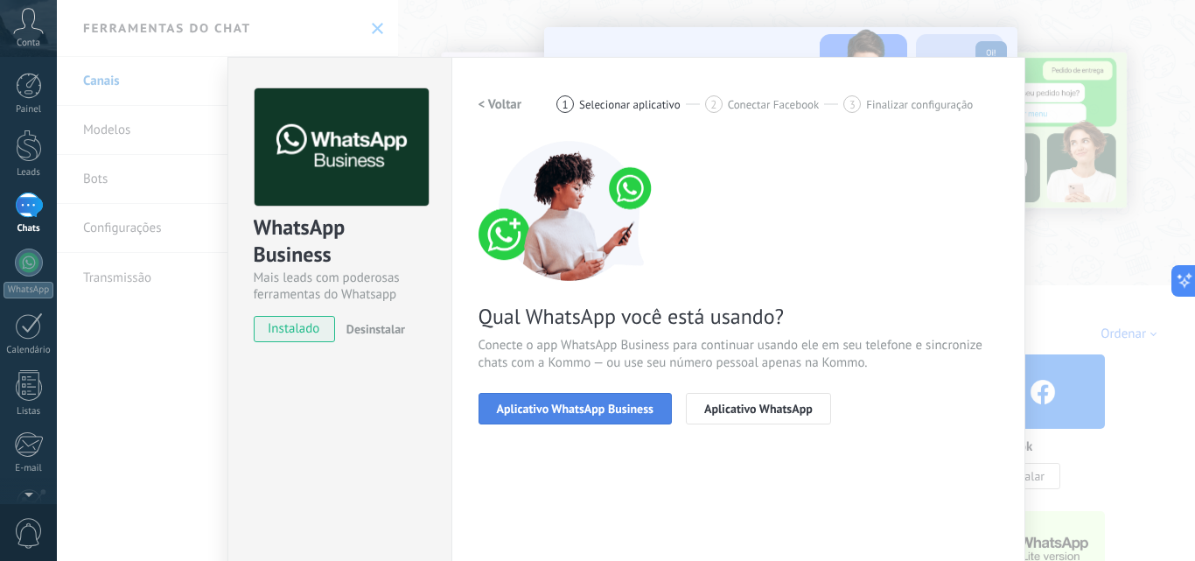
click at [532, 403] on span "Aplicativo WhatsApp Business" at bounding box center [575, 409] width 157 height 12
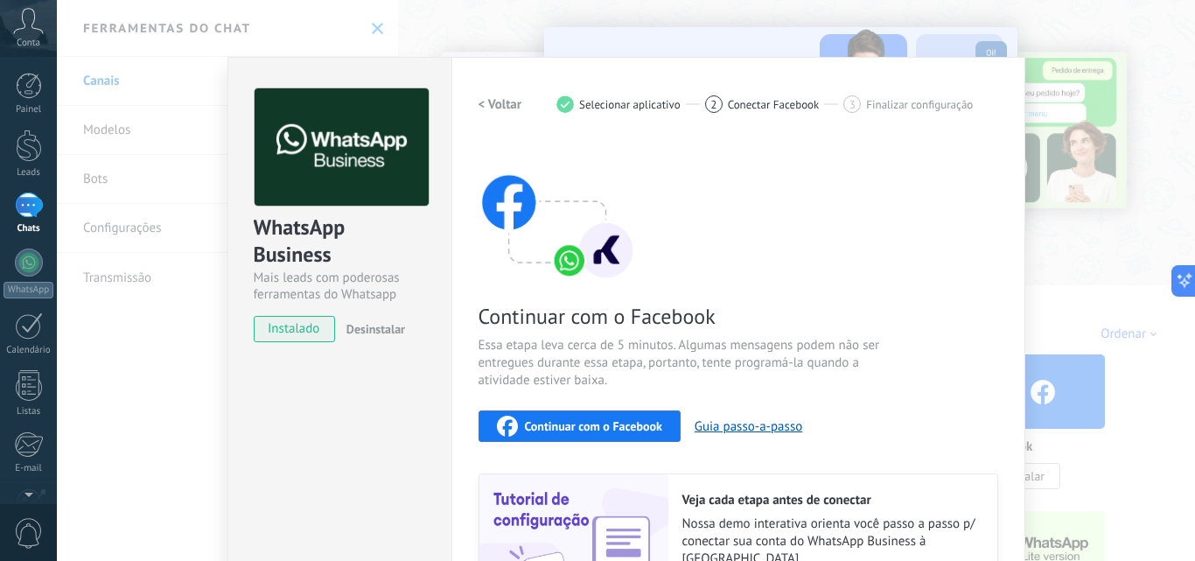
scroll to position [88, 0]
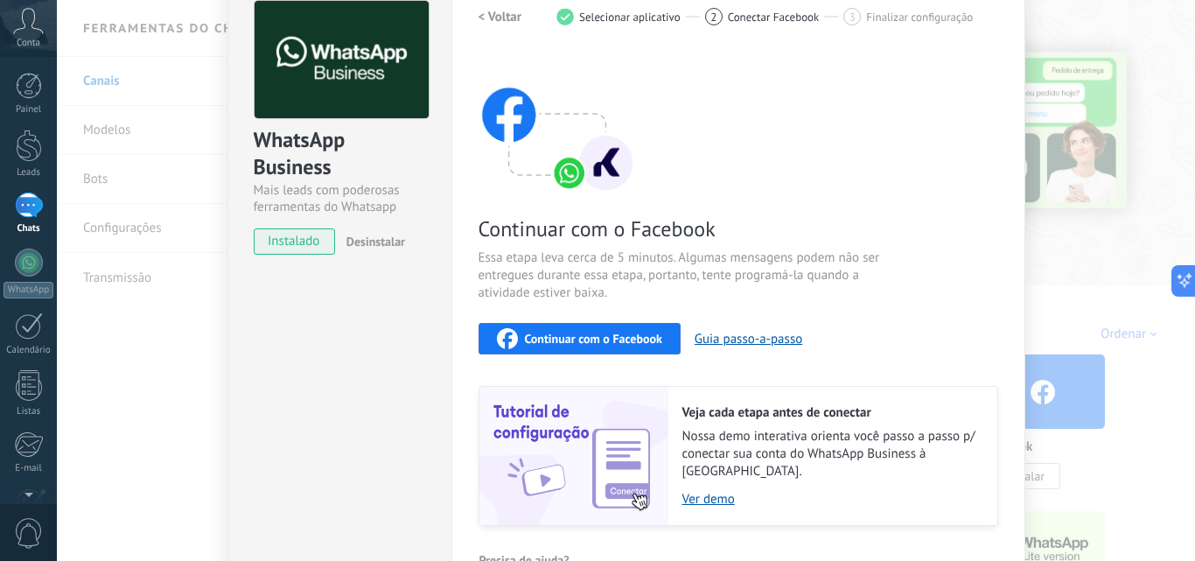
click at [540, 336] on span "Continuar com o Facebook" at bounding box center [593, 339] width 137 height 12
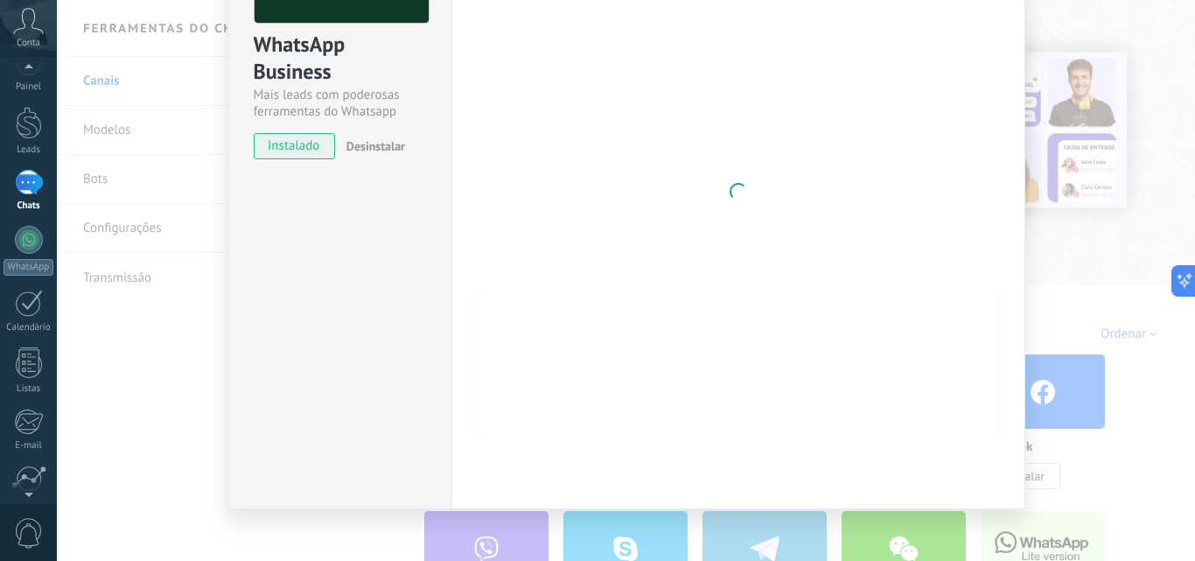
scroll to position [0, 0]
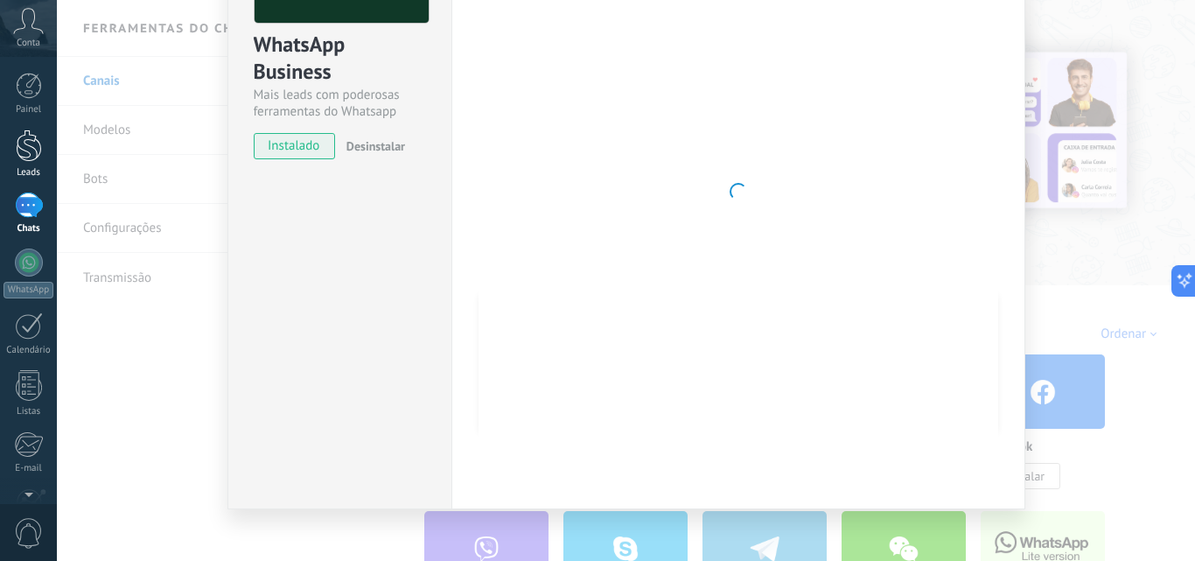
click at [32, 151] on div at bounding box center [29, 146] width 26 height 32
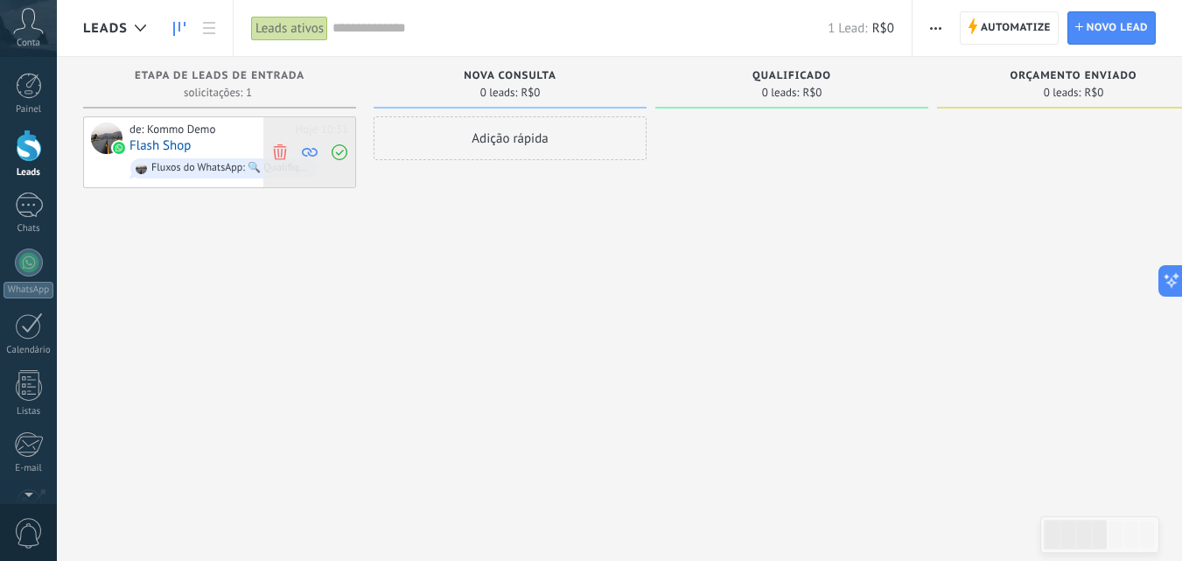
click at [277, 148] on icon at bounding box center [280, 152] width 16 height 16
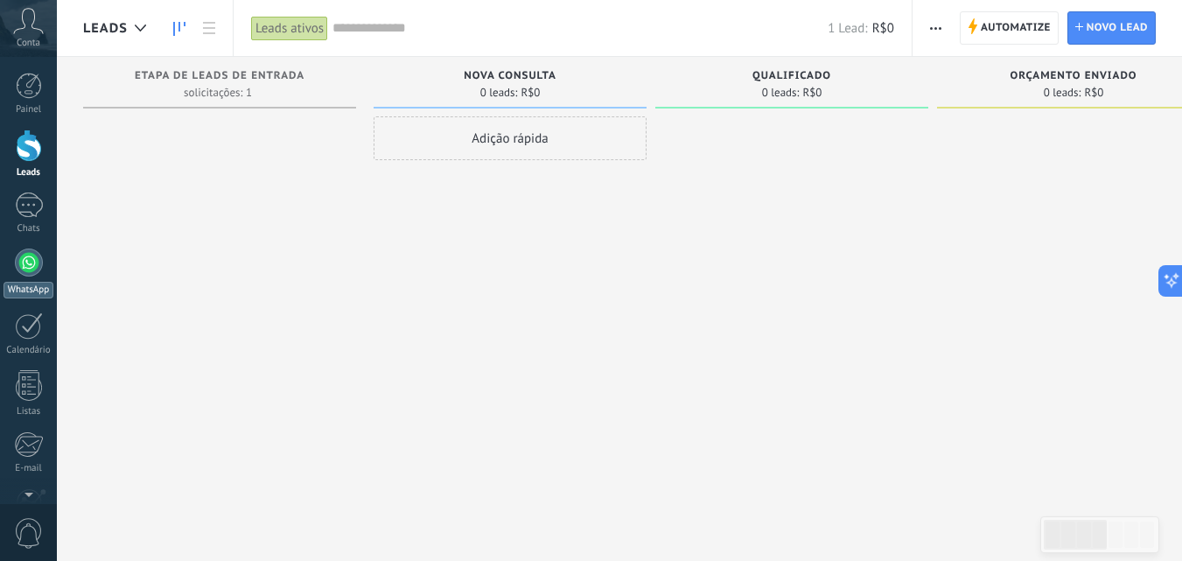
click at [32, 263] on div at bounding box center [29, 263] width 28 height 28
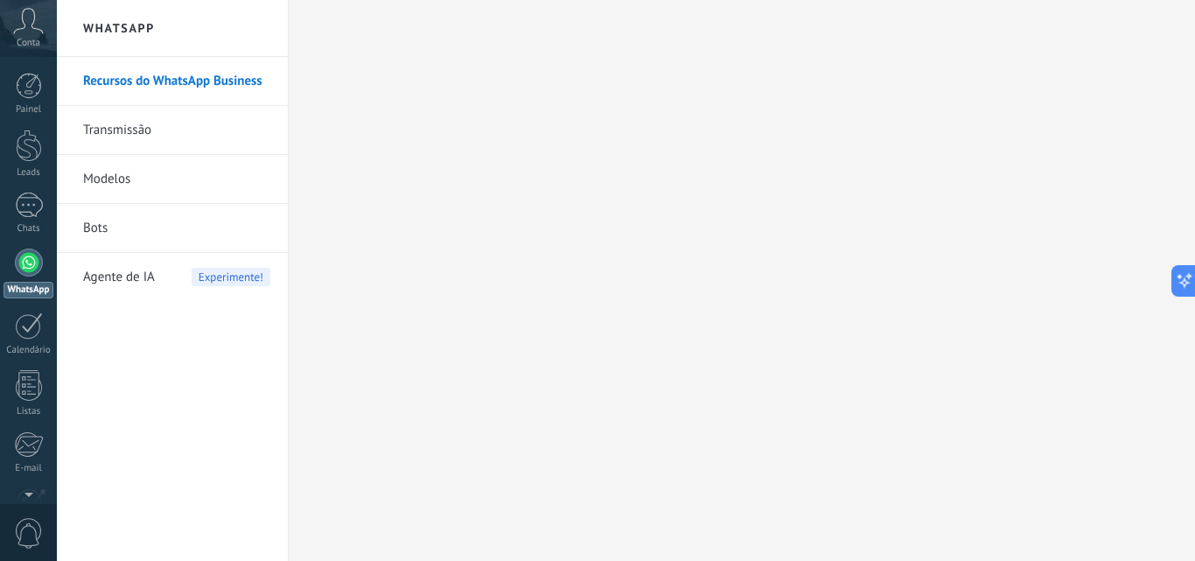
click at [133, 125] on link "Transmissão" at bounding box center [176, 130] width 187 height 49
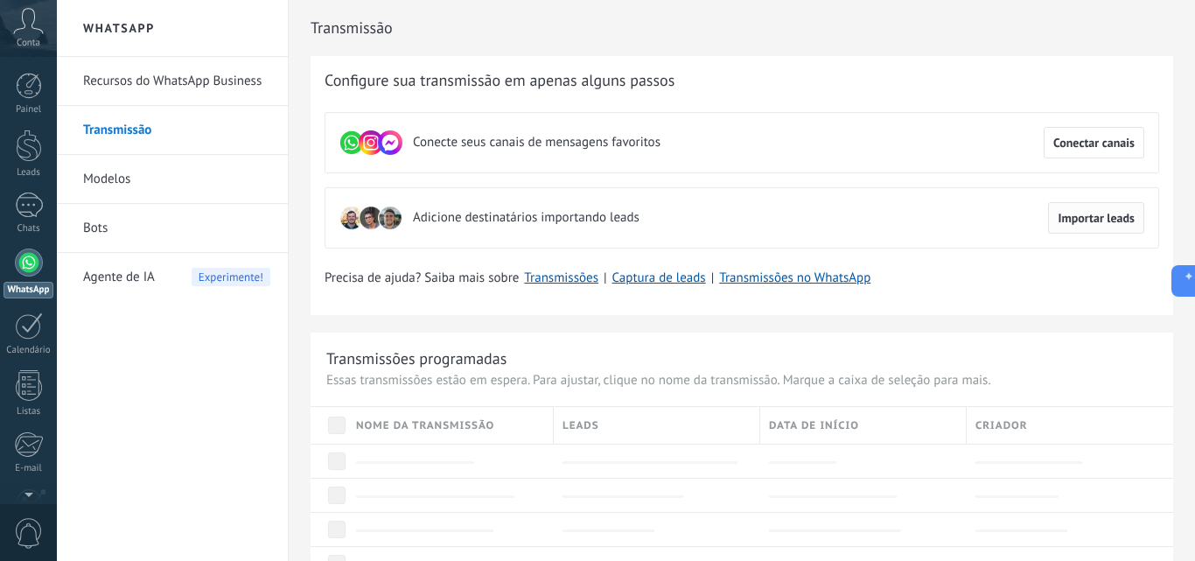
click at [1089, 223] on span "Importar leads" at bounding box center [1096, 218] width 77 height 12
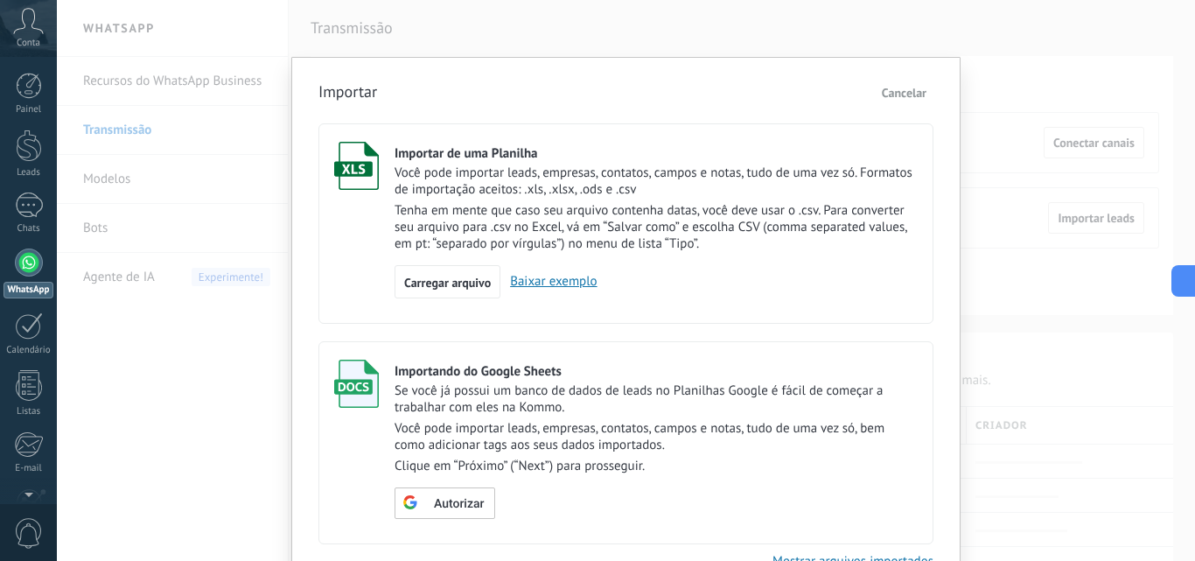
click at [907, 93] on span "Cancelar" at bounding box center [904, 93] width 45 height 16
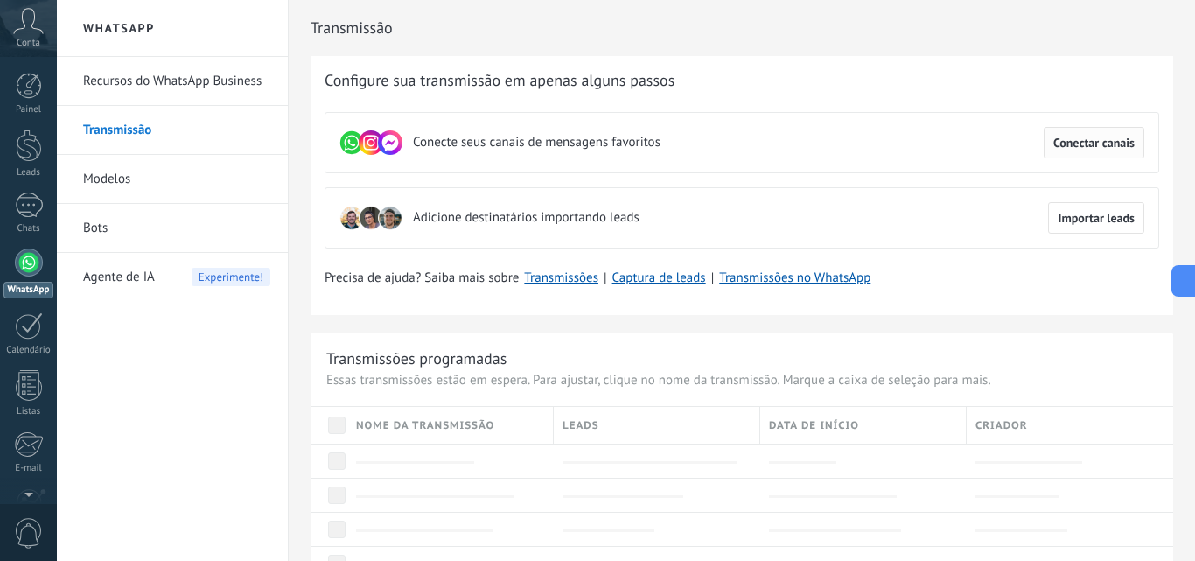
click at [1110, 133] on button "Conectar canais" at bounding box center [1094, 143] width 101 height 32
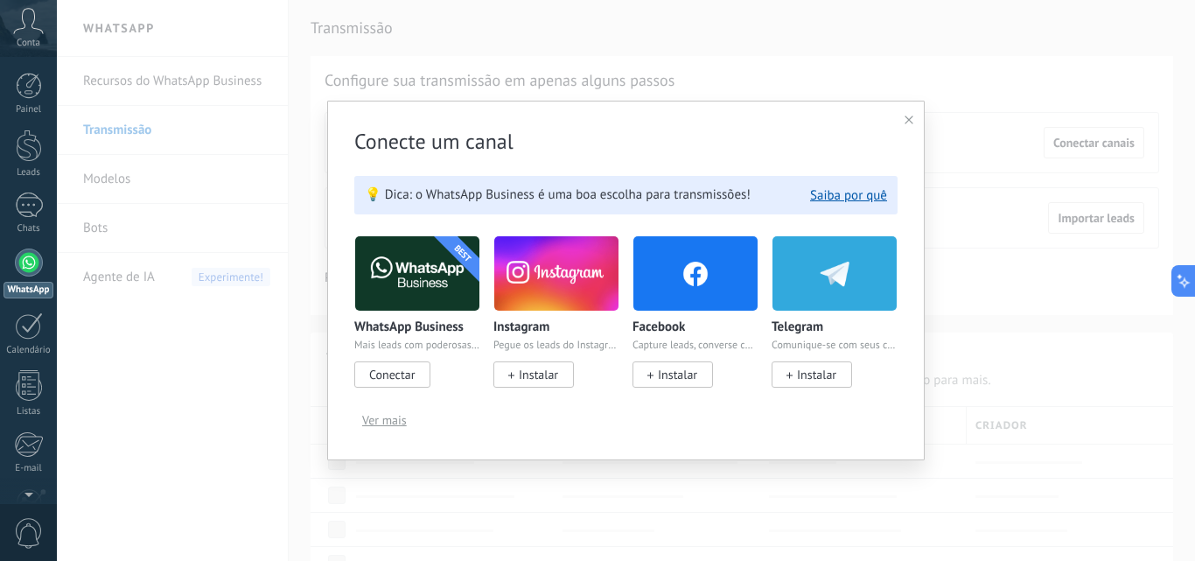
click at [376, 422] on span "Ver mais" at bounding box center [384, 420] width 45 height 12
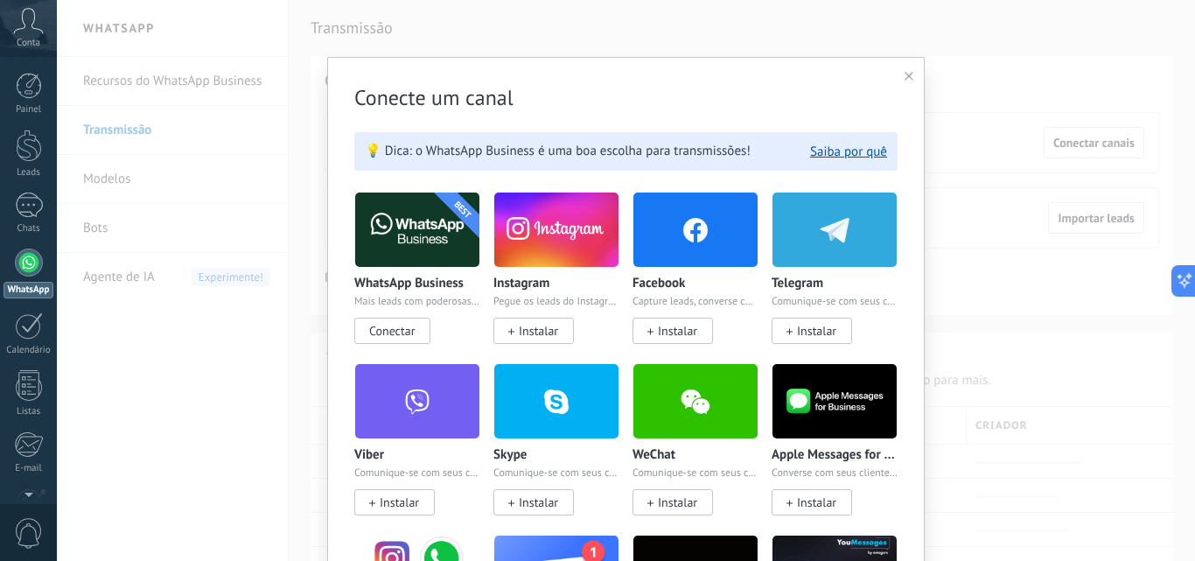
click at [408, 326] on span "Conectar" at bounding box center [392, 331] width 46 height 16
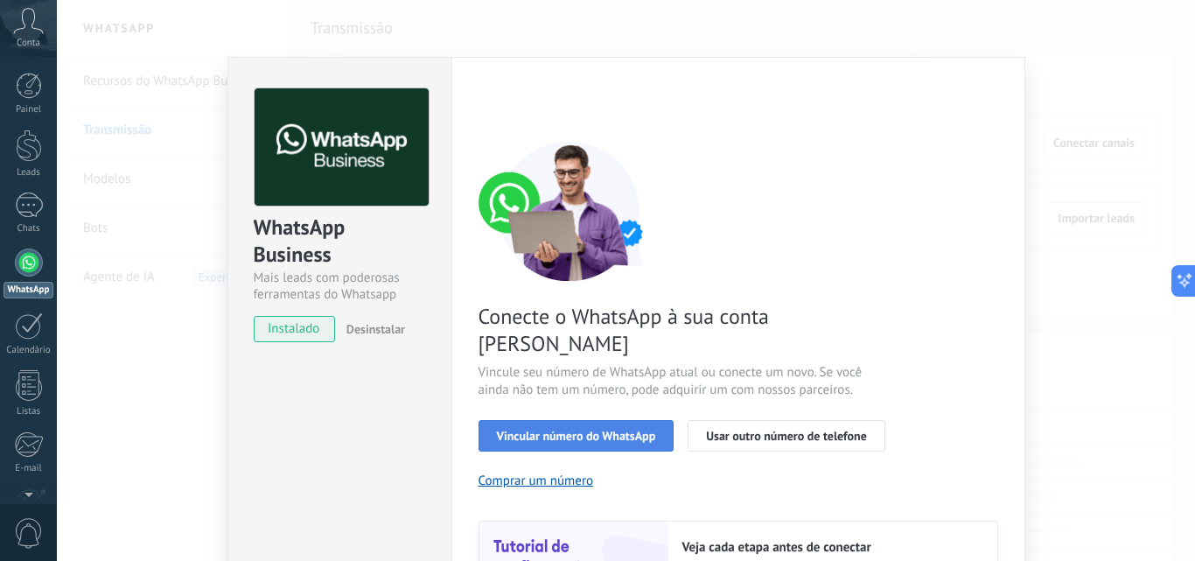
click at [559, 430] on span "Vincular número do WhatsApp" at bounding box center [576, 436] width 159 height 12
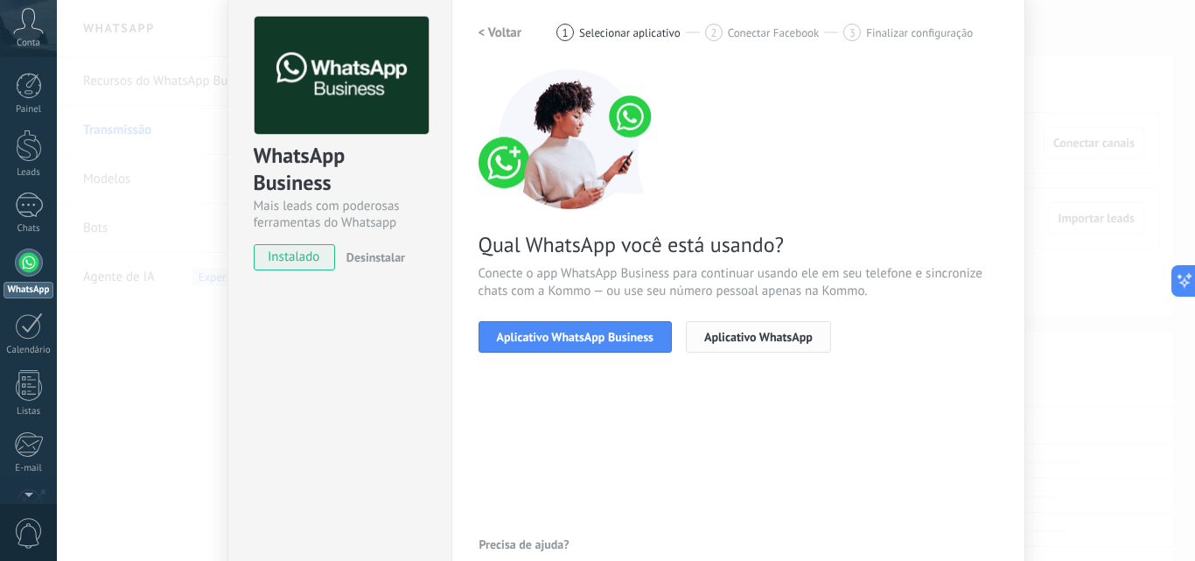
scroll to position [88, 0]
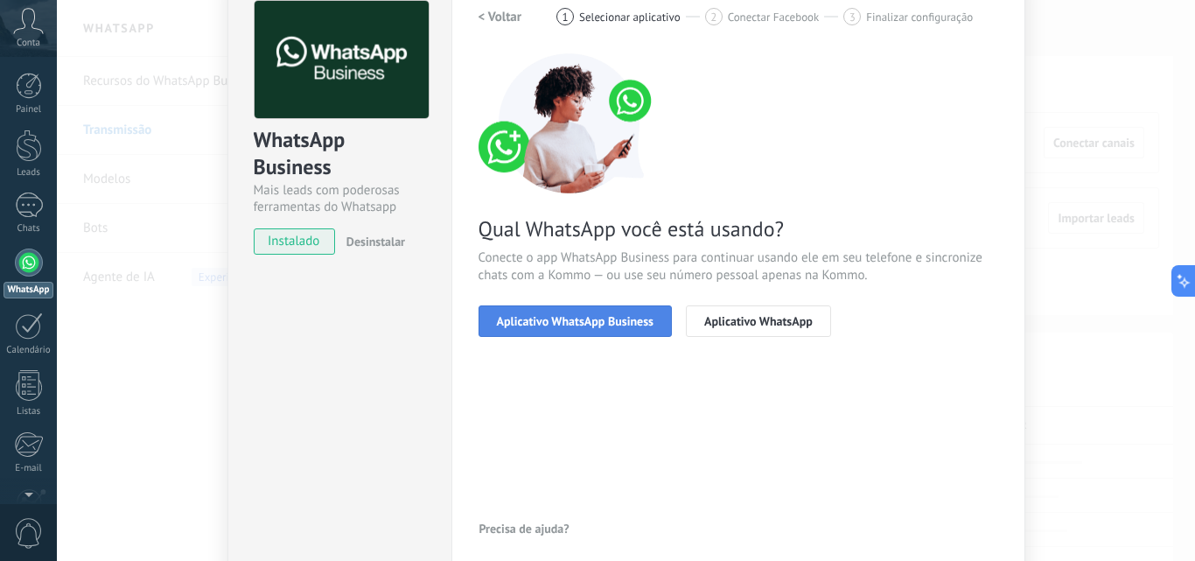
click at [528, 322] on span "Aplicativo WhatsApp Business" at bounding box center [575, 321] width 157 height 12
